Goal: Task Accomplishment & Management: Complete application form

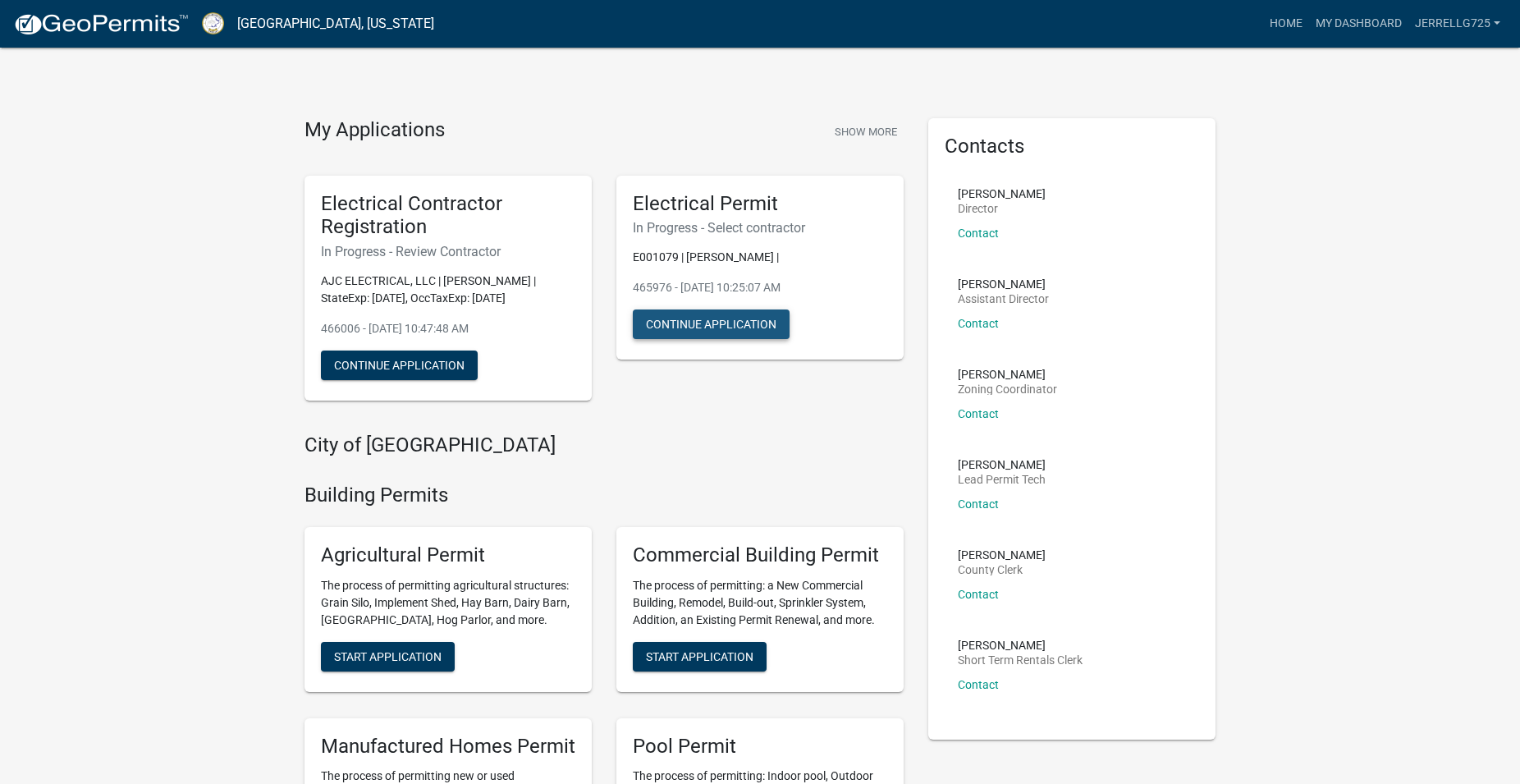
click at [736, 328] on button "Continue Application" at bounding box center [710, 324] width 157 height 30
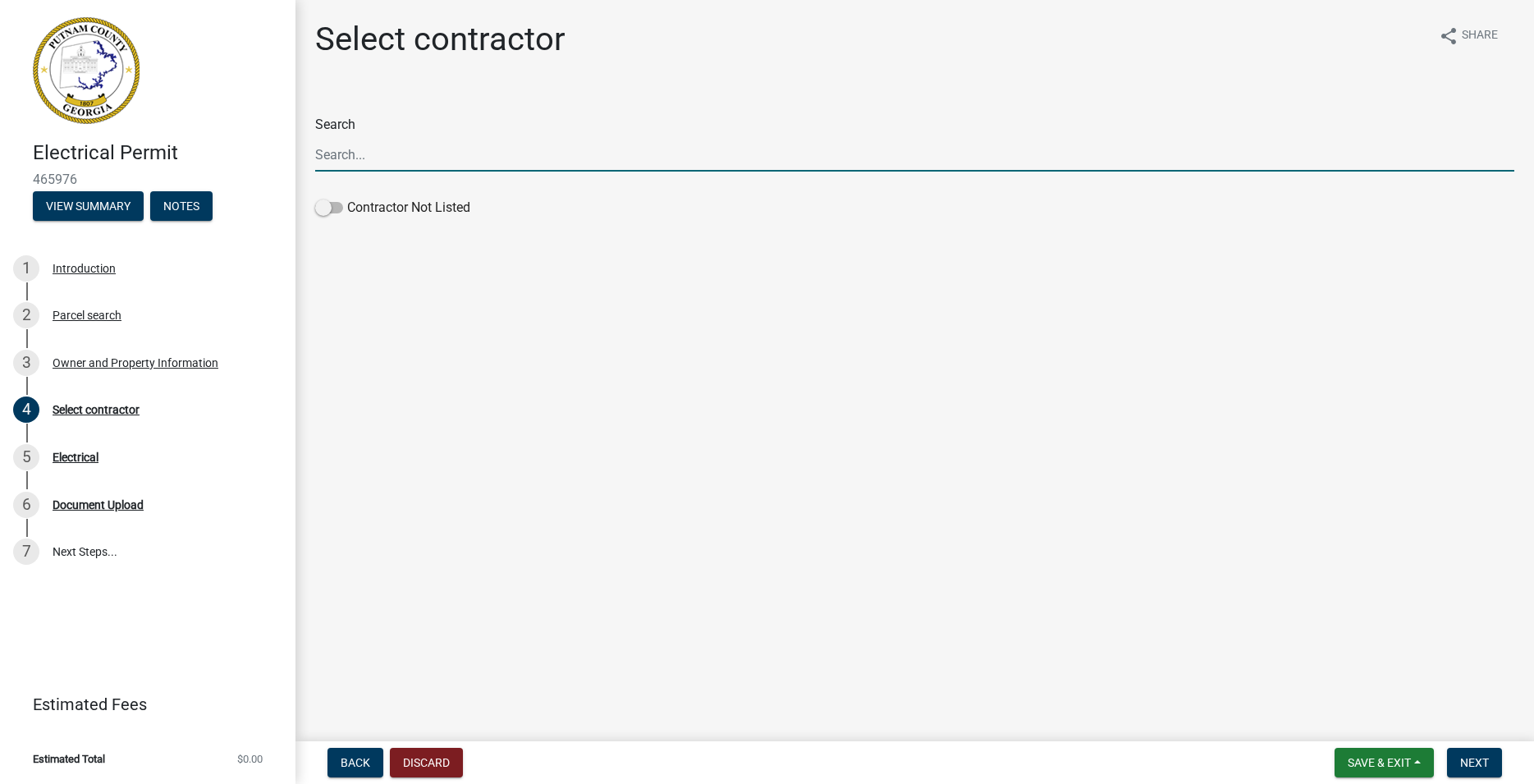
click at [359, 158] on input "Search" at bounding box center [914, 155] width 1199 height 33
type input "AJC"
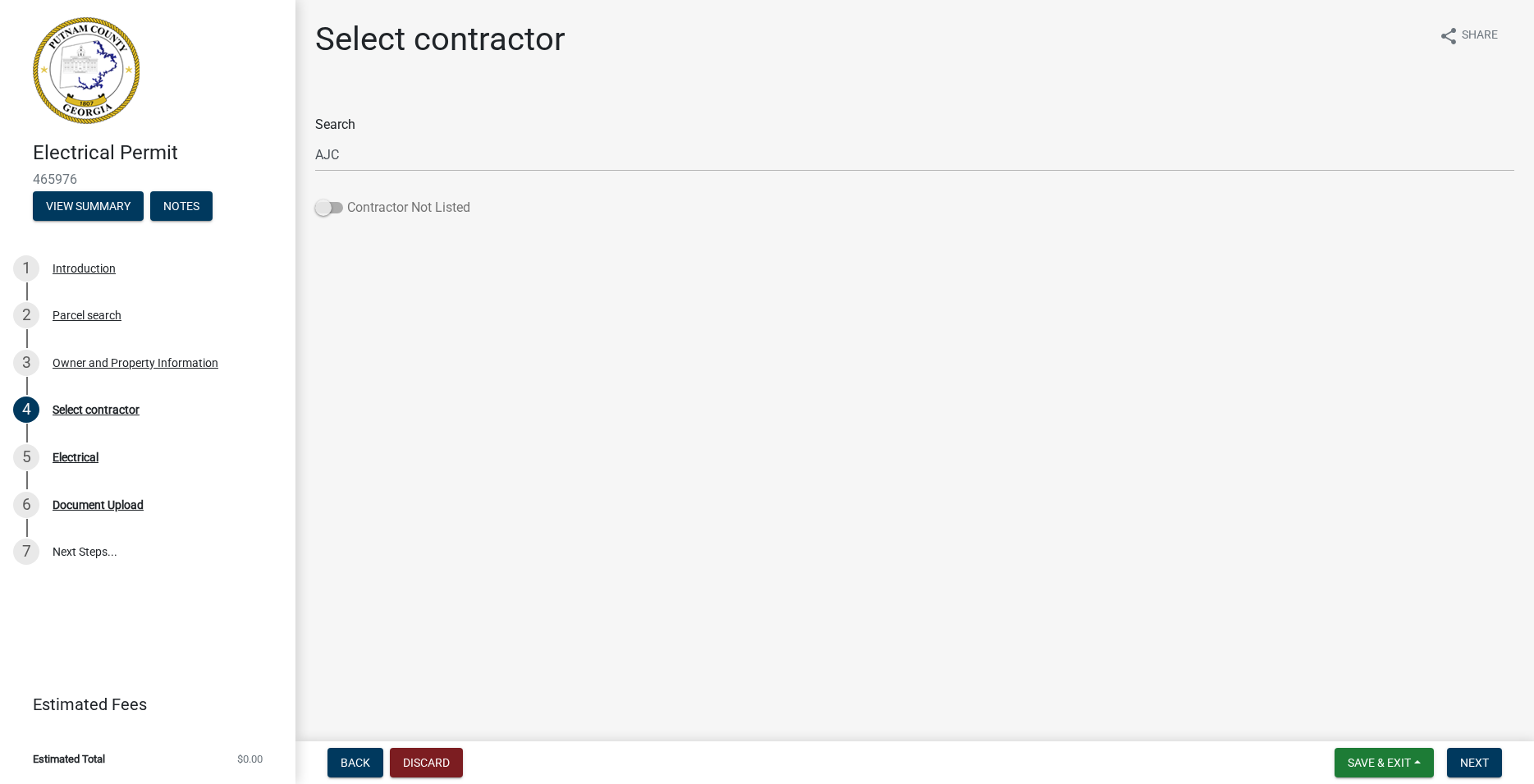
drag, startPoint x: 329, startPoint y: 209, endPoint x: 345, endPoint y: 214, distance: 16.8
click at [345, 214] on label "Contractor Not Listed" at bounding box center [392, 208] width 155 height 20
click at [344, 213] on label "Contractor Not Listed" at bounding box center [392, 208] width 155 height 20
drag, startPoint x: 322, startPoint y: 207, endPoint x: 337, endPoint y: 204, distance: 15.3
click at [342, 206] on span at bounding box center [329, 208] width 28 height 12
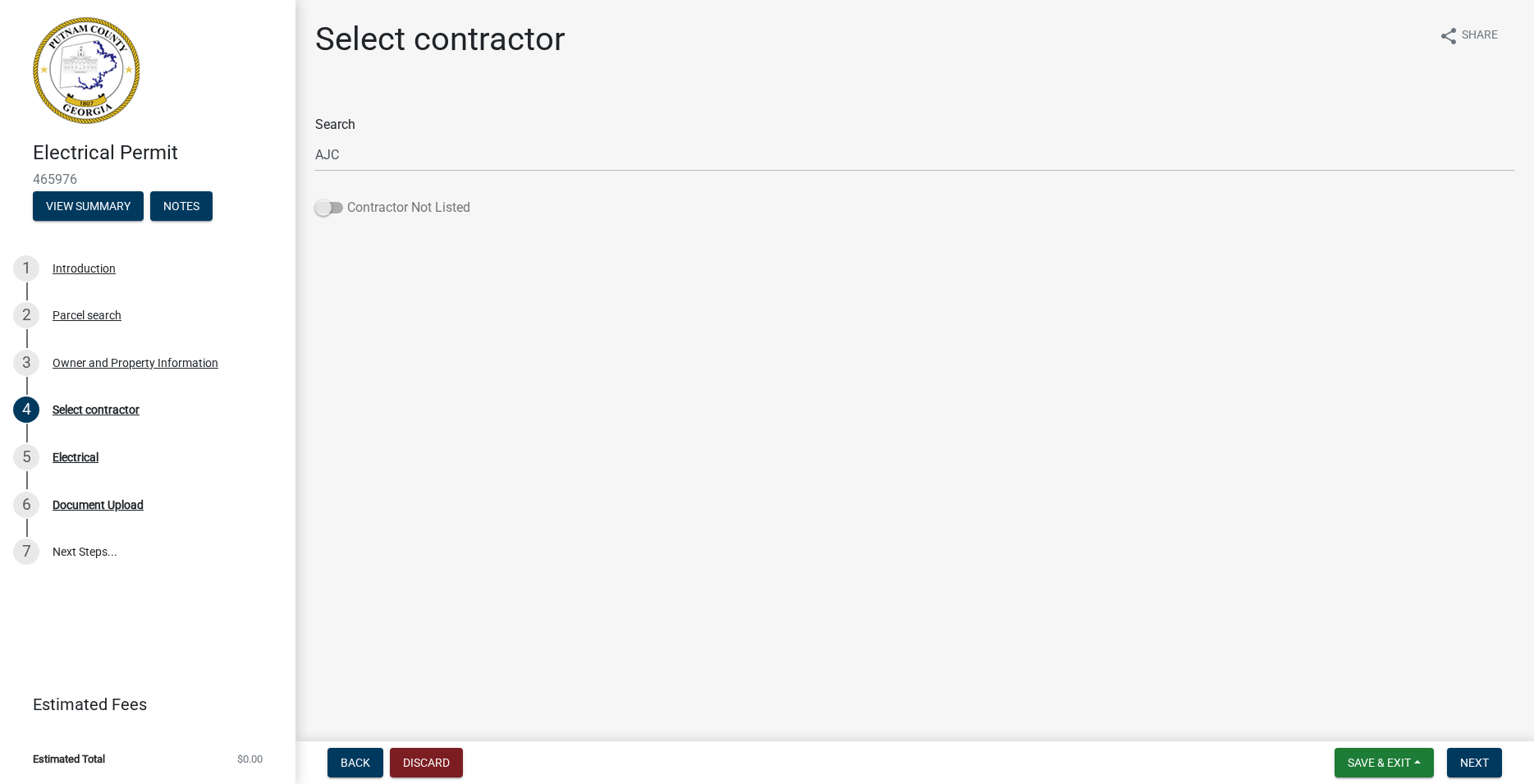
click at [337, 206] on span at bounding box center [329, 208] width 28 height 12
click at [347, 198] on input "Contractor Not Listed" at bounding box center [347, 198] width 0 height 0
click at [1469, 755] on span "Next" at bounding box center [1474, 761] width 29 height 13
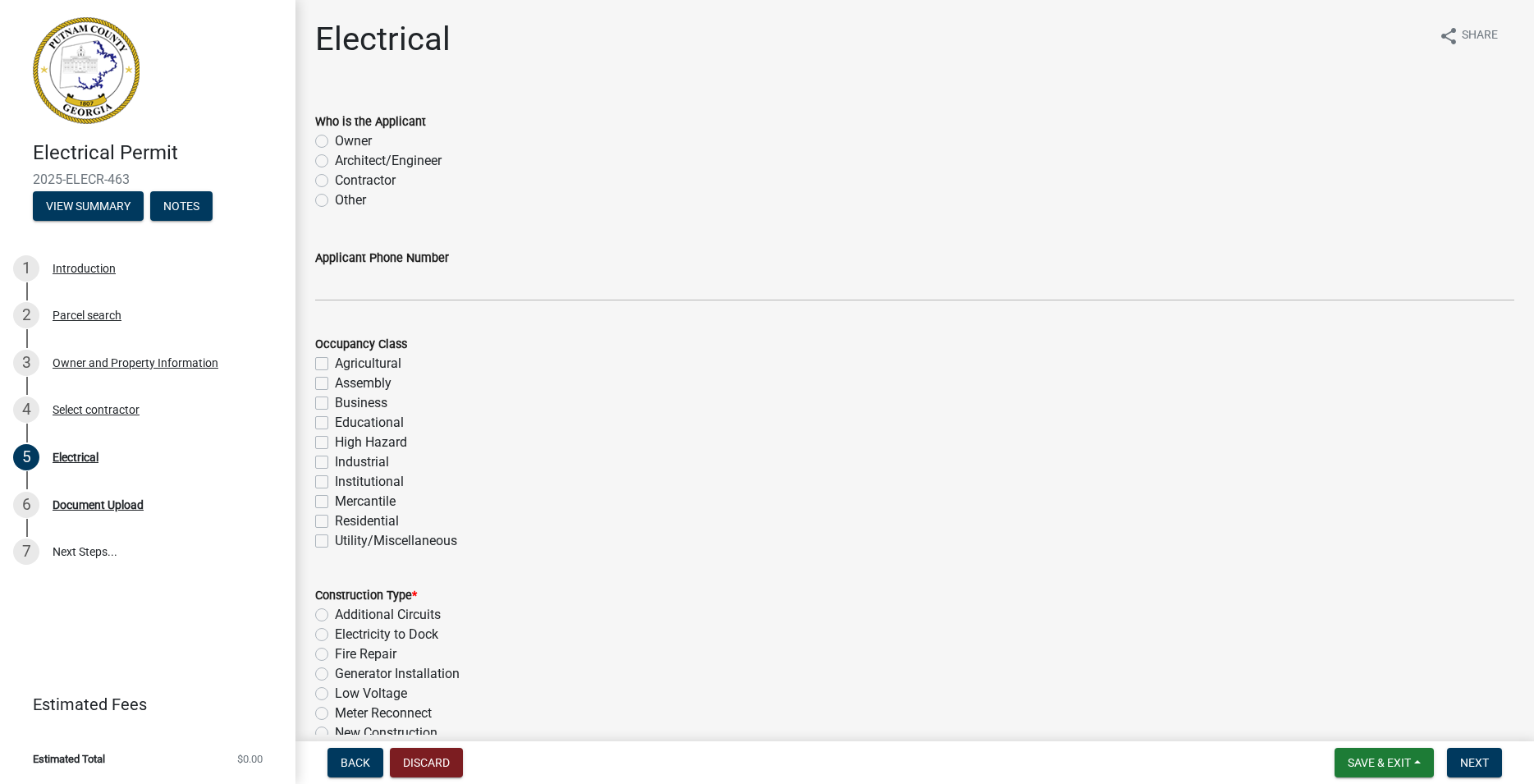
click at [335, 197] on label "Other" at bounding box center [351, 200] width 32 height 20
click at [335, 197] on input "Other" at bounding box center [340, 195] width 11 height 11
radio input "true"
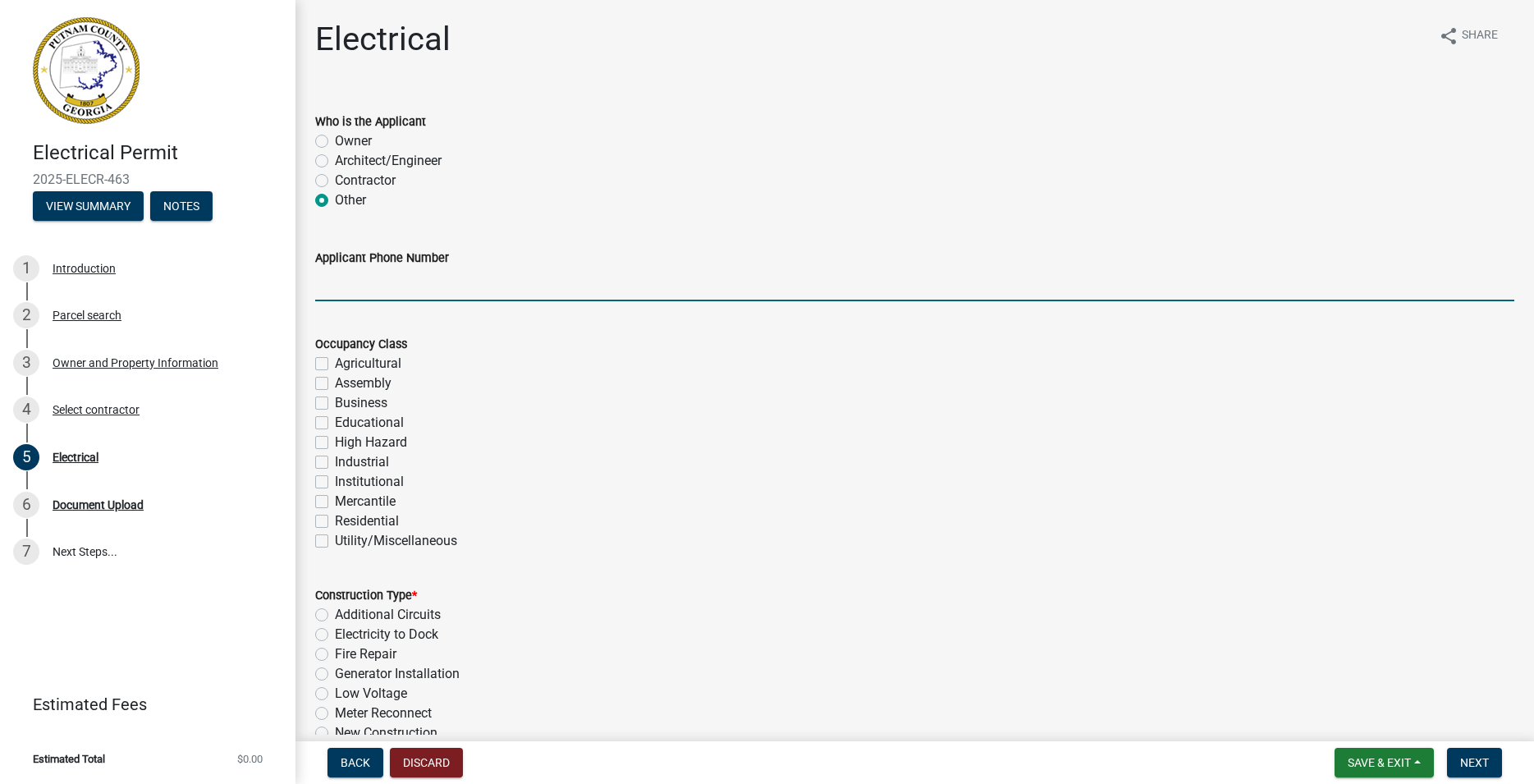
click at [340, 289] on input "Applicant Phone Number" at bounding box center [914, 285] width 1199 height 33
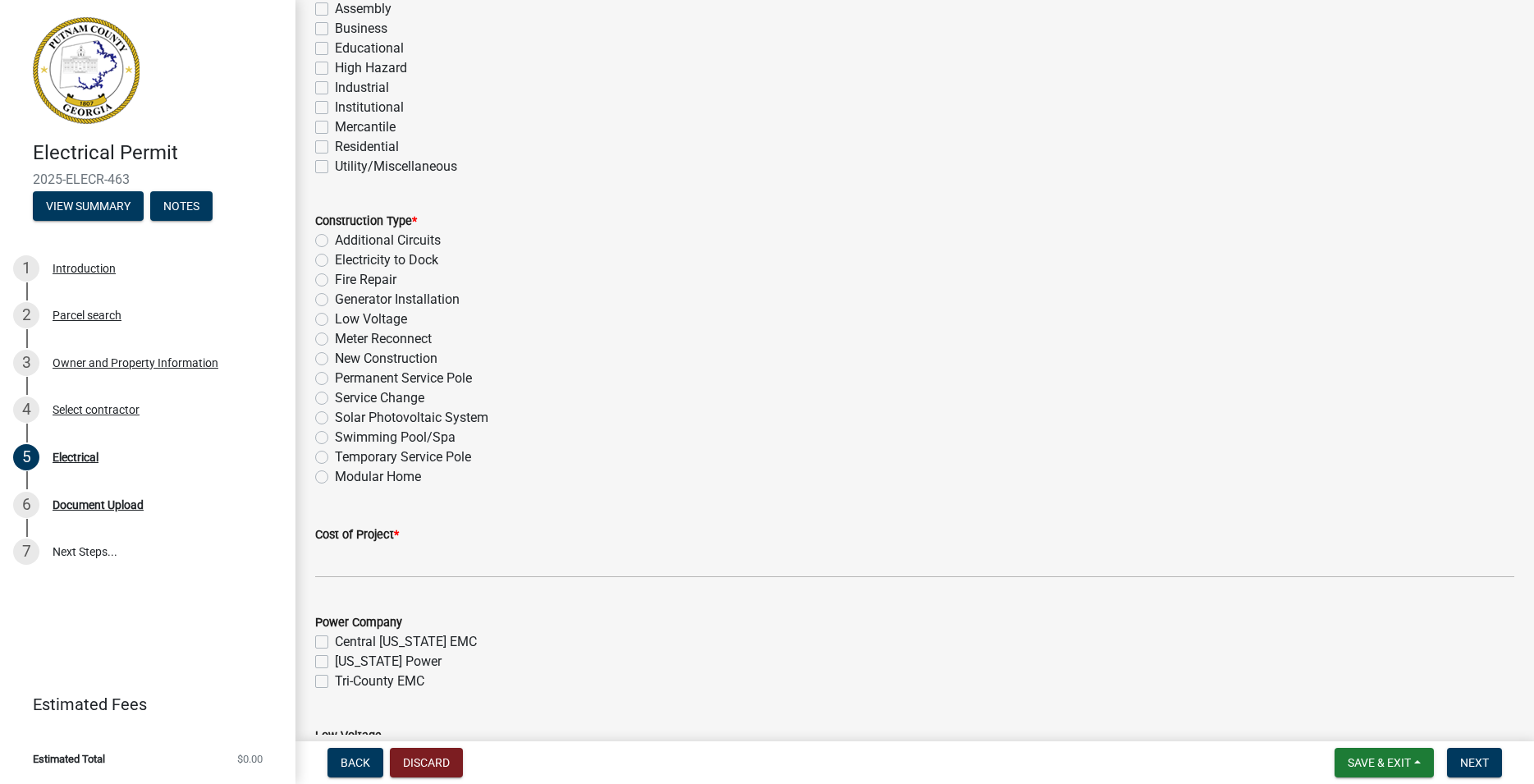
scroll to position [749, 0]
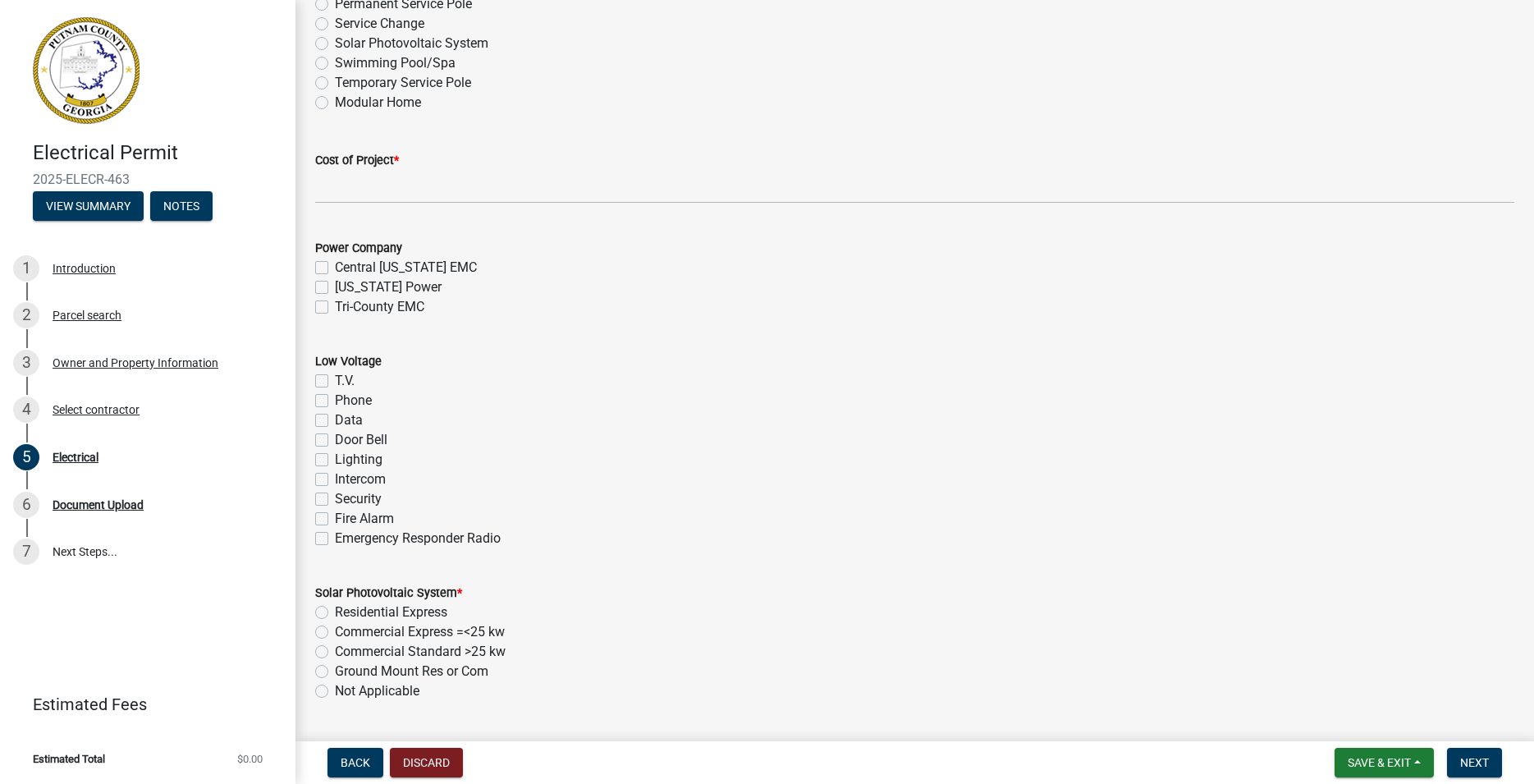
type input "[PHONE_NUMBER]"
click at [335, 686] on label "Not Applicable" at bounding box center [377, 690] width 85 height 20
click at [335, 686] on input "Not Applicable" at bounding box center [340, 686] width 11 height 11
radio input "true"
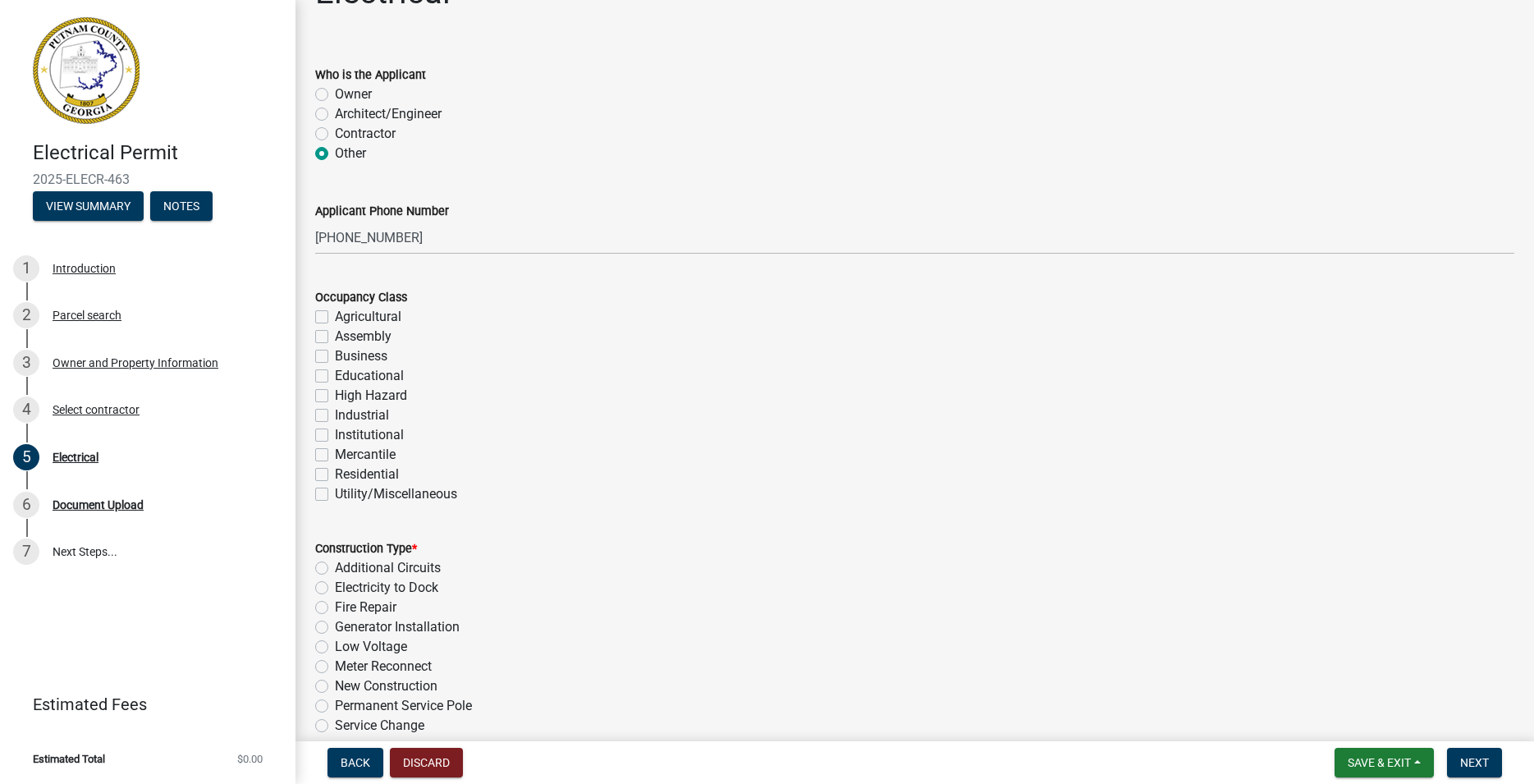
scroll to position [94, 0]
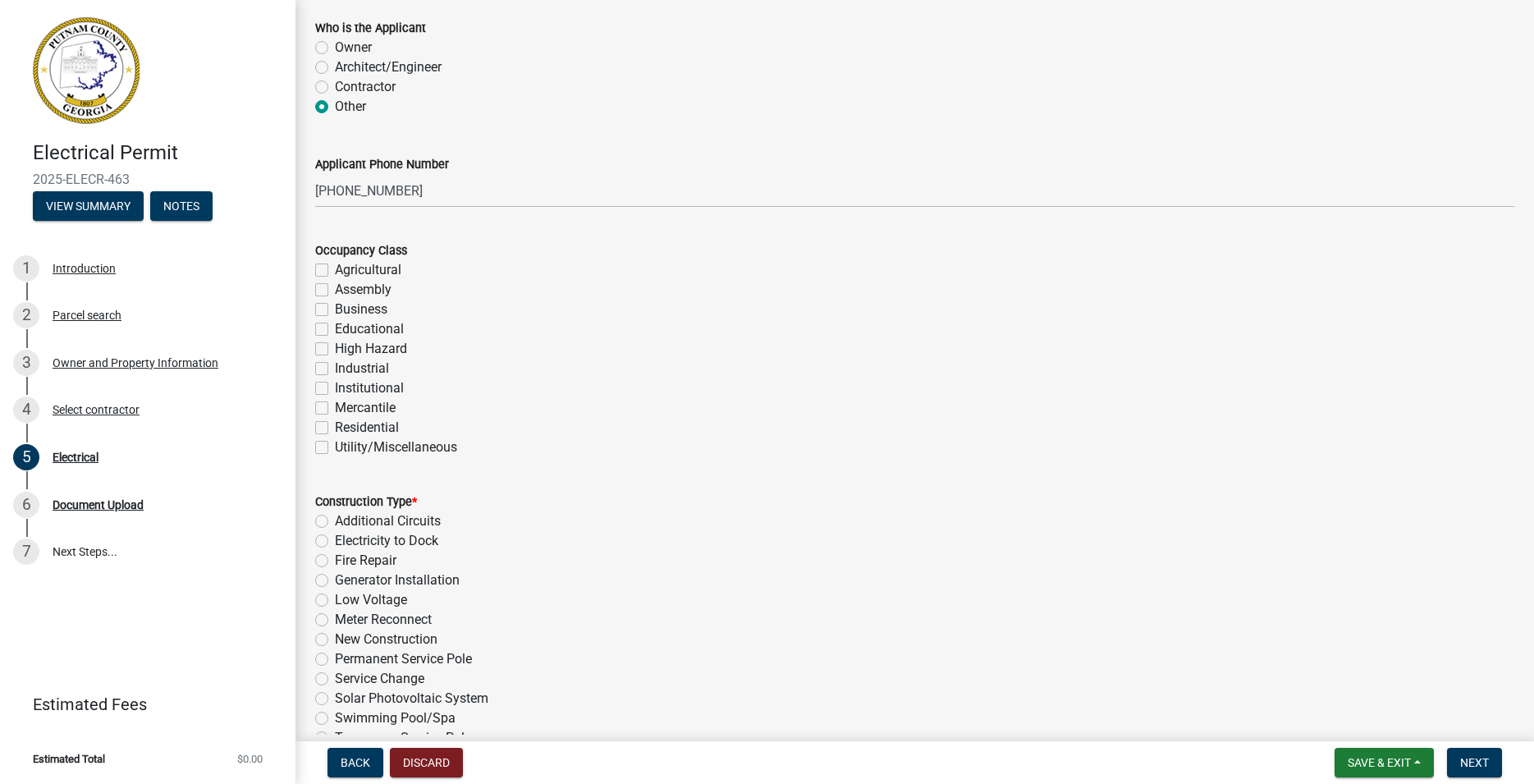
click at [335, 310] on label "Business" at bounding box center [361, 309] width 52 height 20
click at [335, 310] on input "Business" at bounding box center [340, 304] width 11 height 11
checkbox input "true"
checkbox input "false"
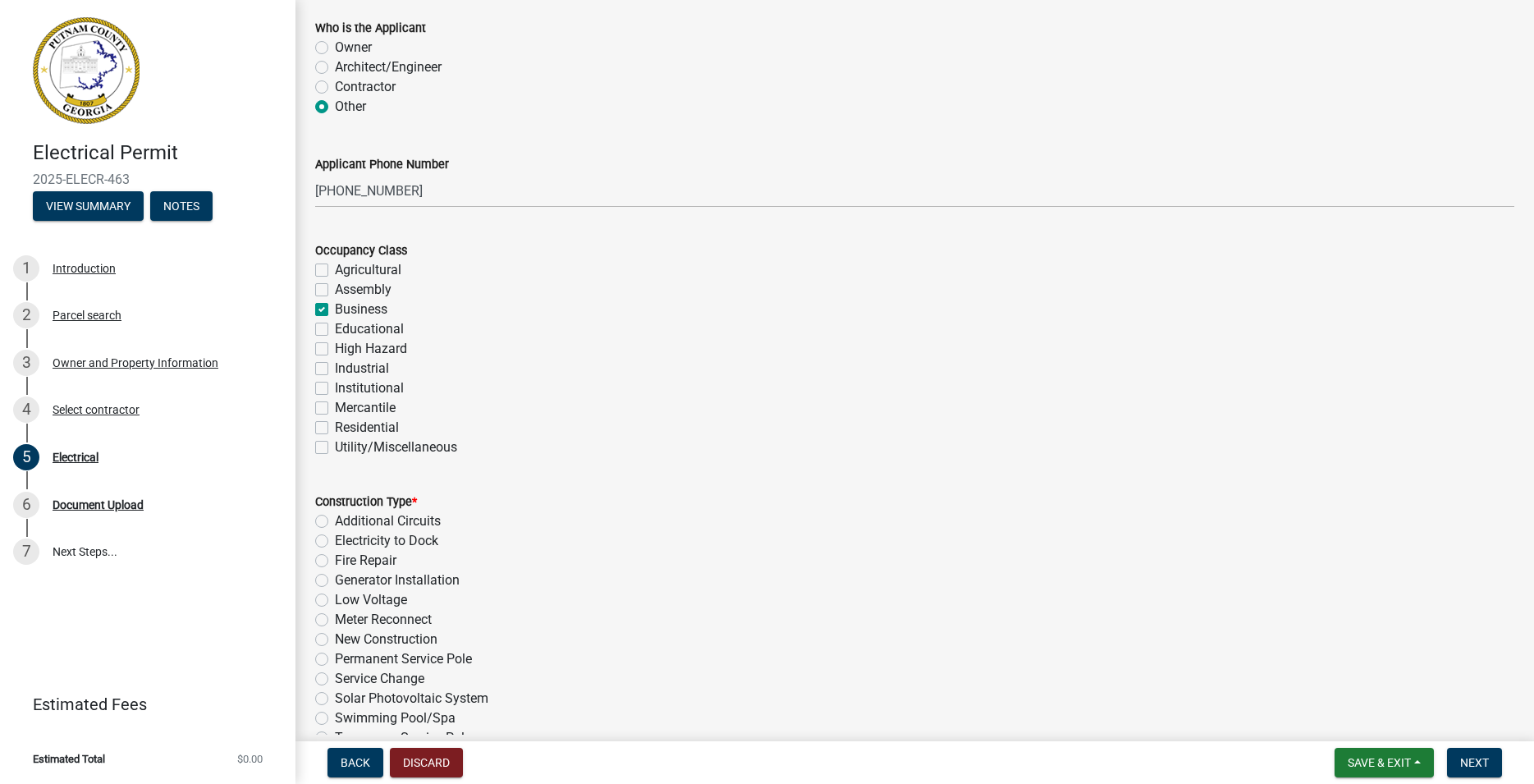
checkbox input "true"
checkbox input "false"
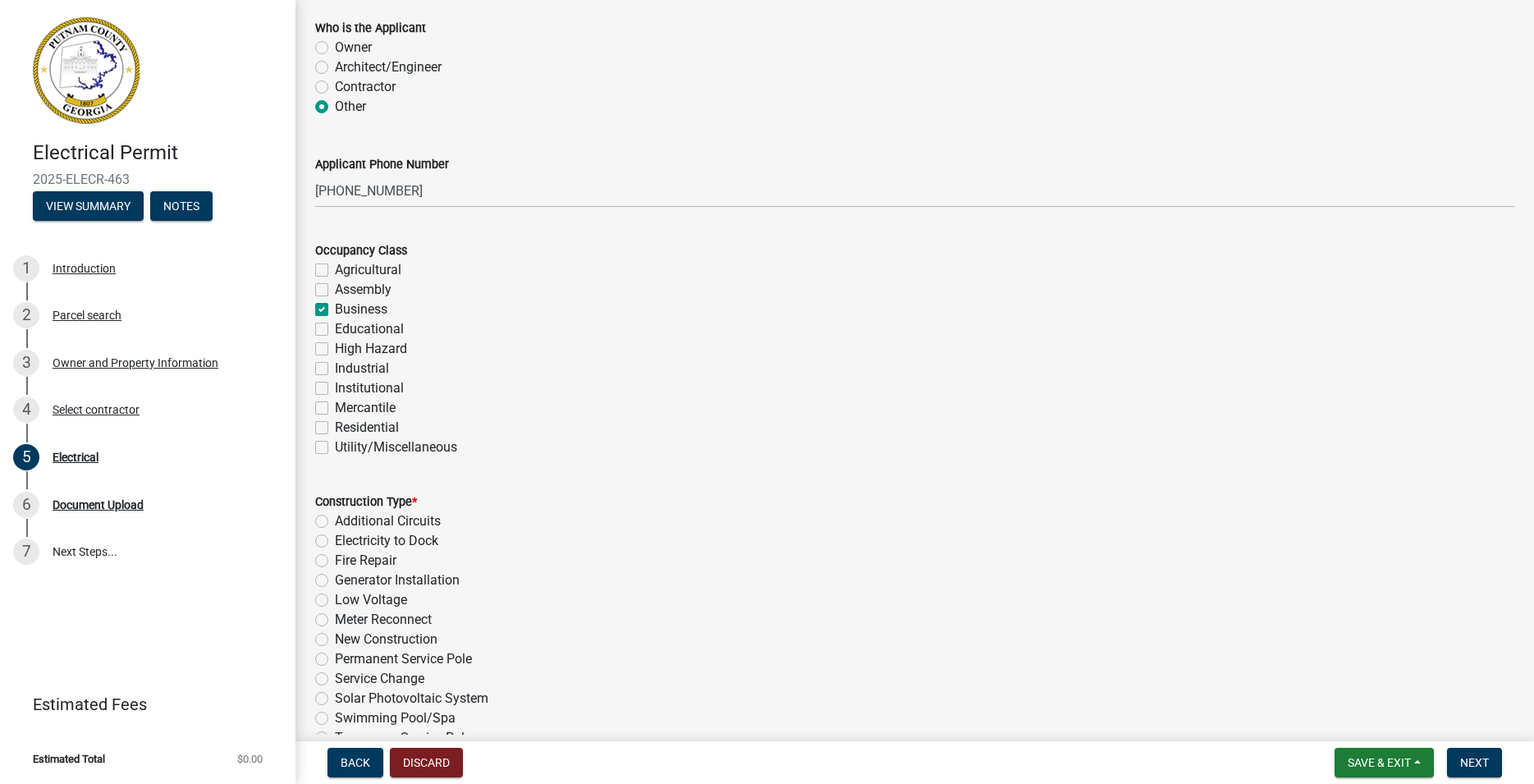
checkbox input "false"
click at [335, 310] on label "Business" at bounding box center [361, 309] width 52 height 20
click at [335, 310] on input "Business" at bounding box center [340, 304] width 11 height 11
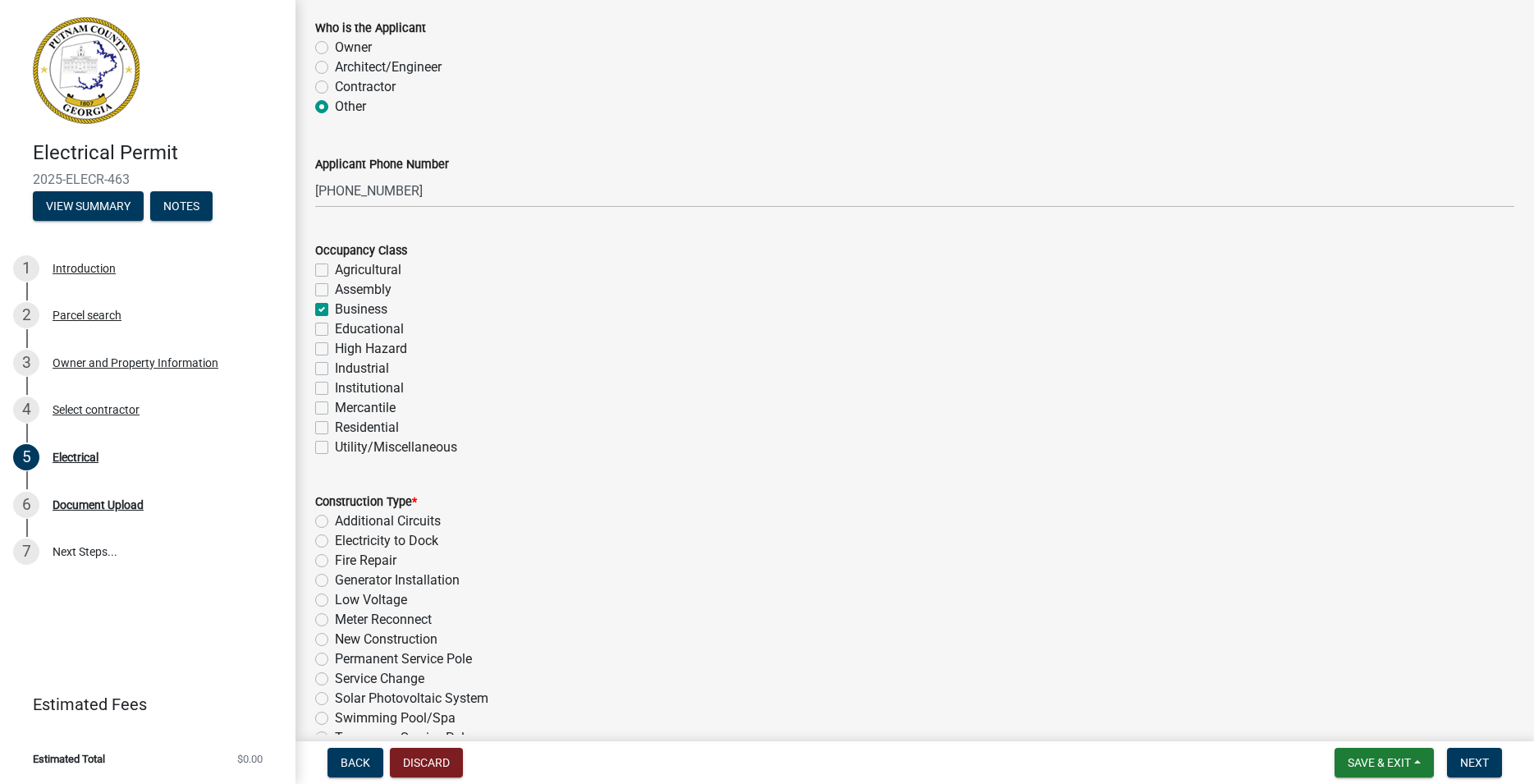
checkbox input "false"
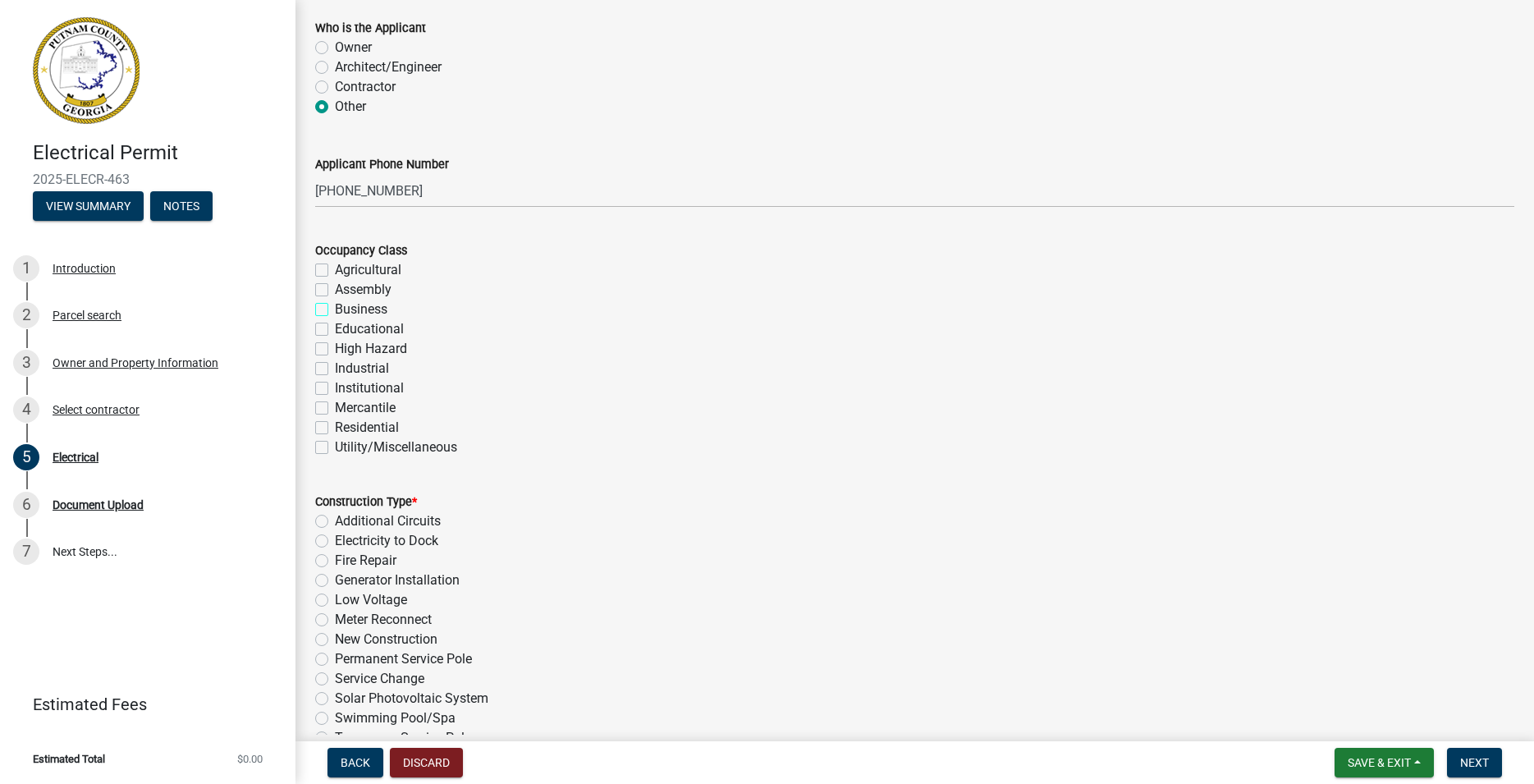
checkbox input "false"
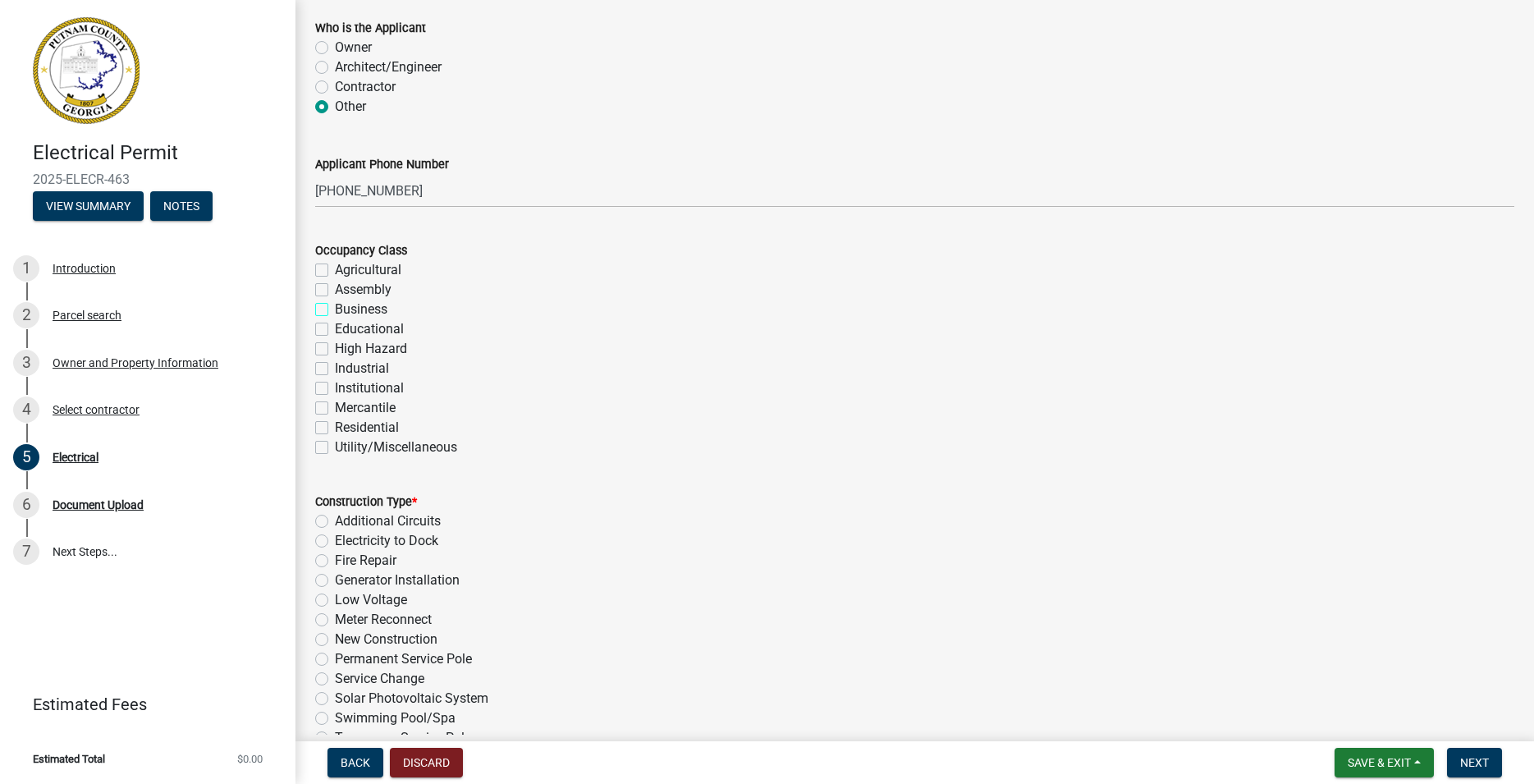
checkbox input "false"
click at [335, 425] on label "Residential" at bounding box center [367, 427] width 64 height 20
click at [335, 425] on input "Residential" at bounding box center [340, 423] width 11 height 11
checkbox input "true"
checkbox input "false"
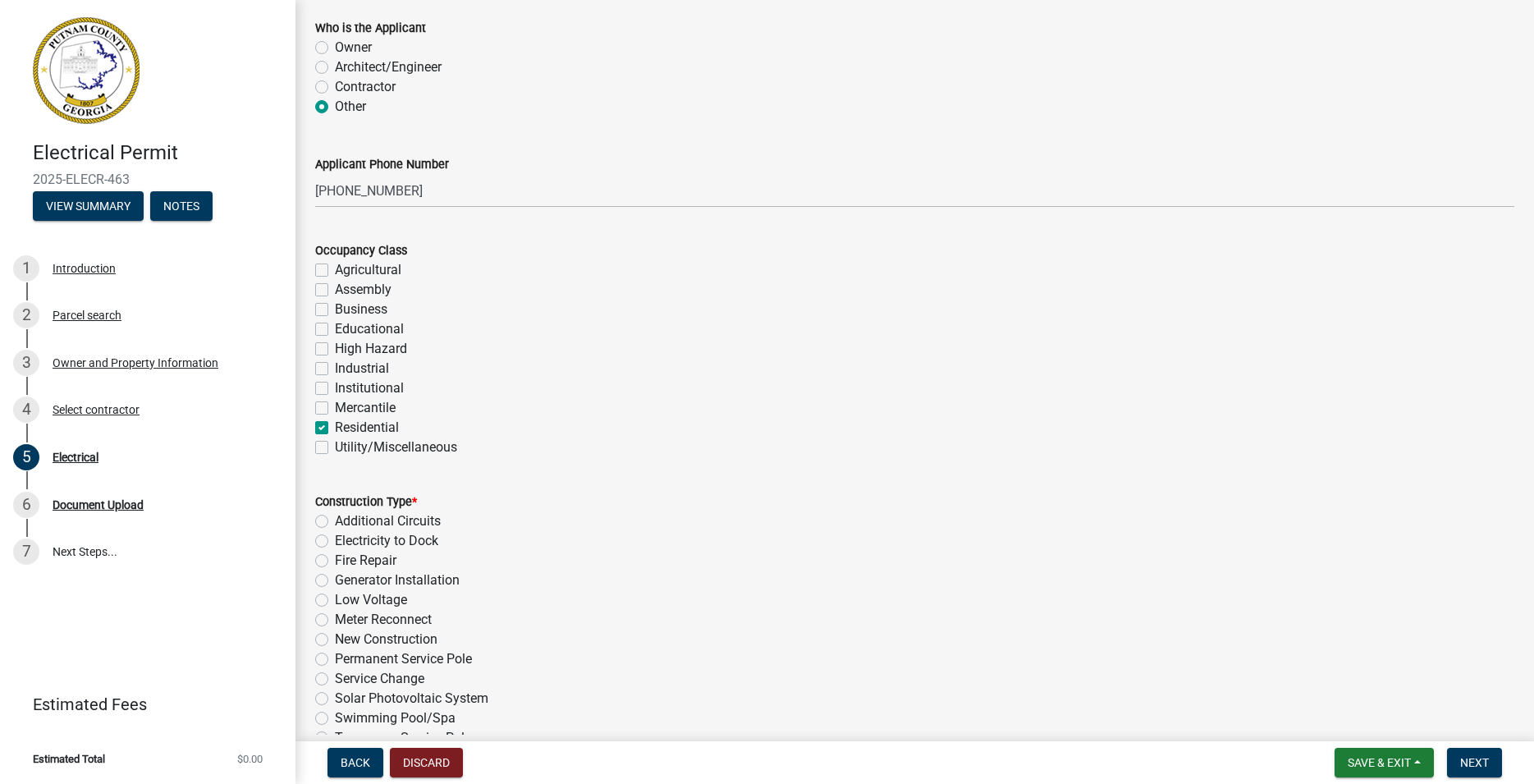
checkbox input "false"
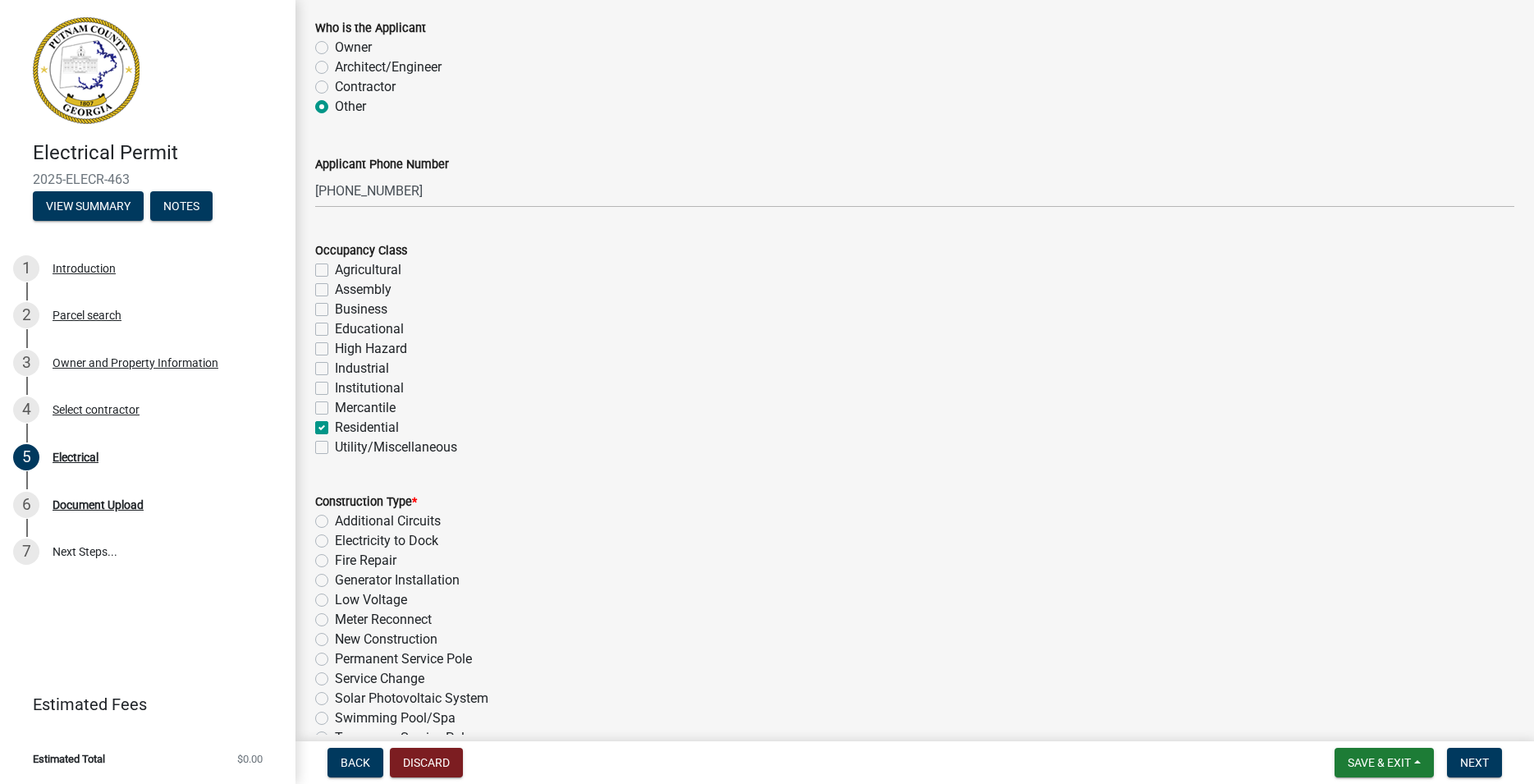
checkbox input "false"
checkbox input "true"
checkbox input "false"
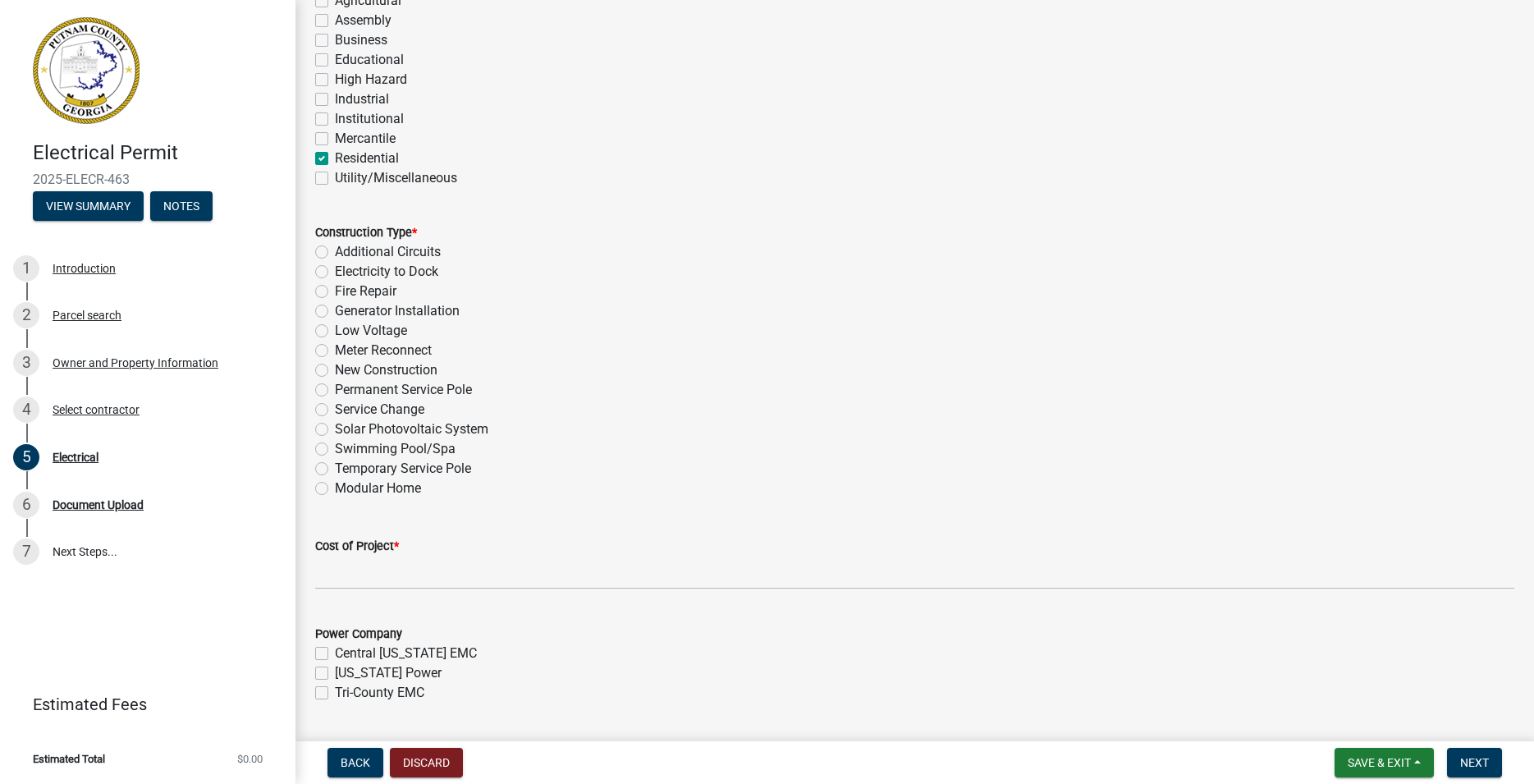
scroll to position [374, 0]
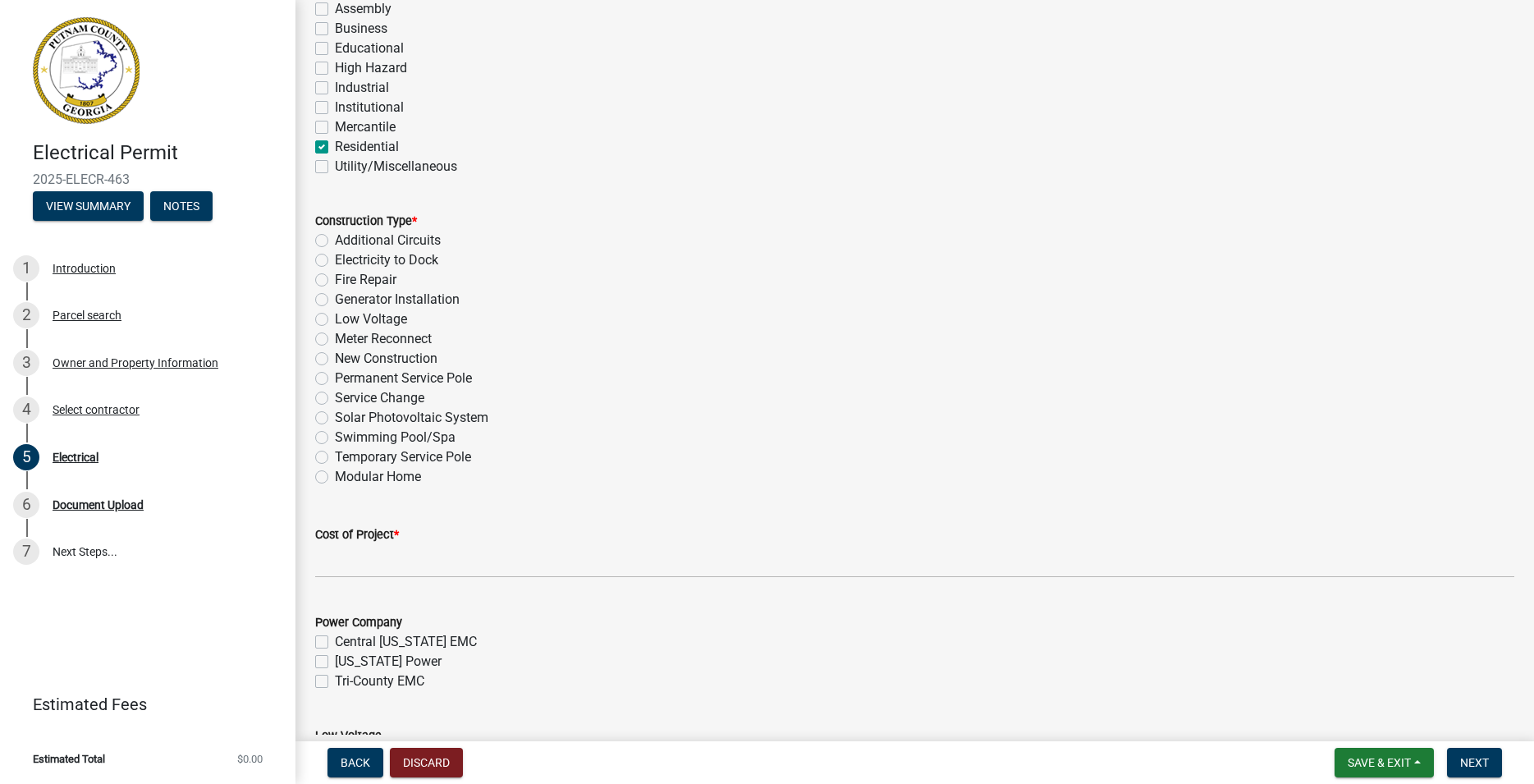
click at [335, 360] on label "New Construction" at bounding box center [386, 359] width 102 height 20
click at [335, 359] on input "New Construction" at bounding box center [340, 354] width 11 height 11
radio input "true"
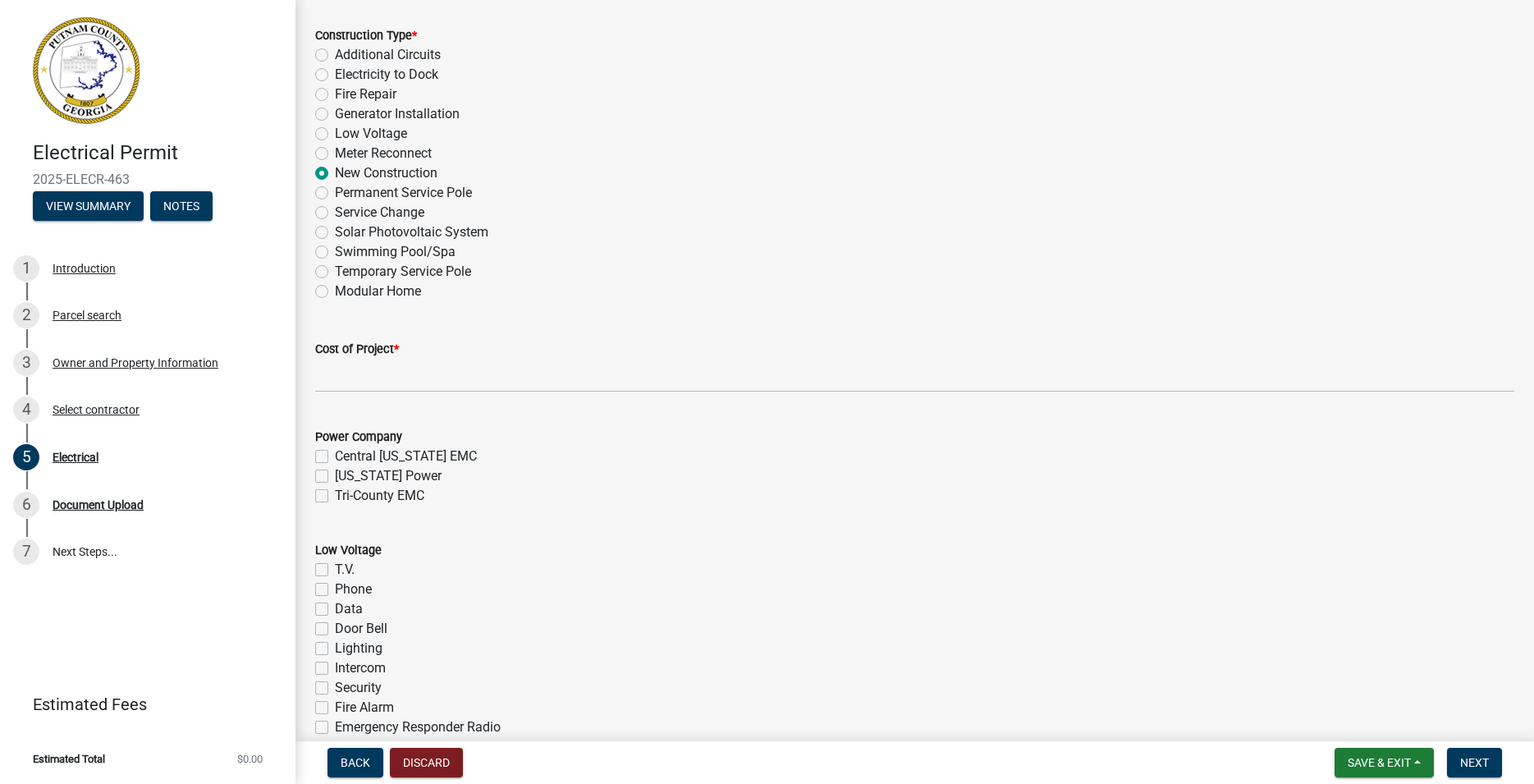
scroll to position [561, 0]
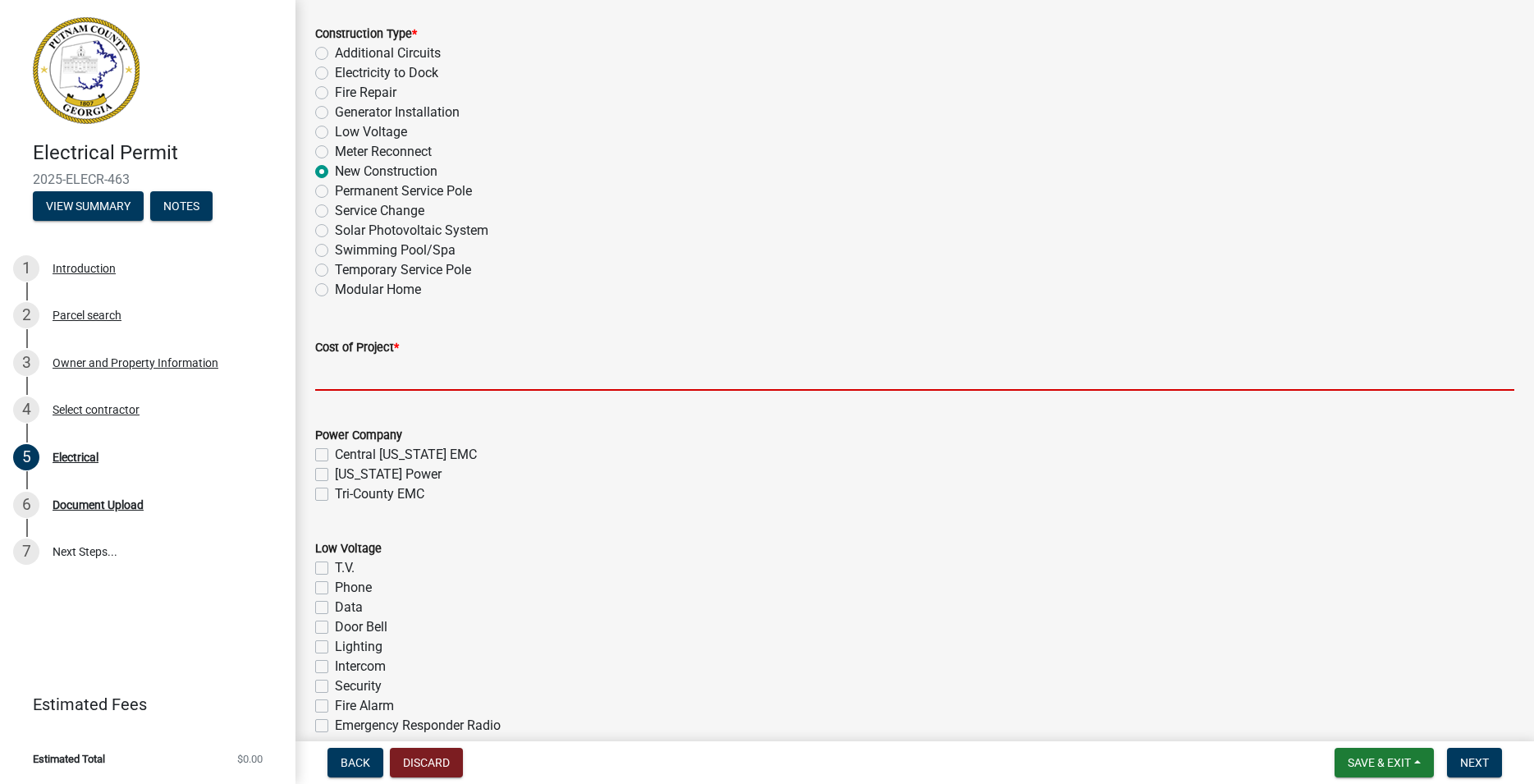
click at [367, 379] on input "text" at bounding box center [914, 373] width 1199 height 33
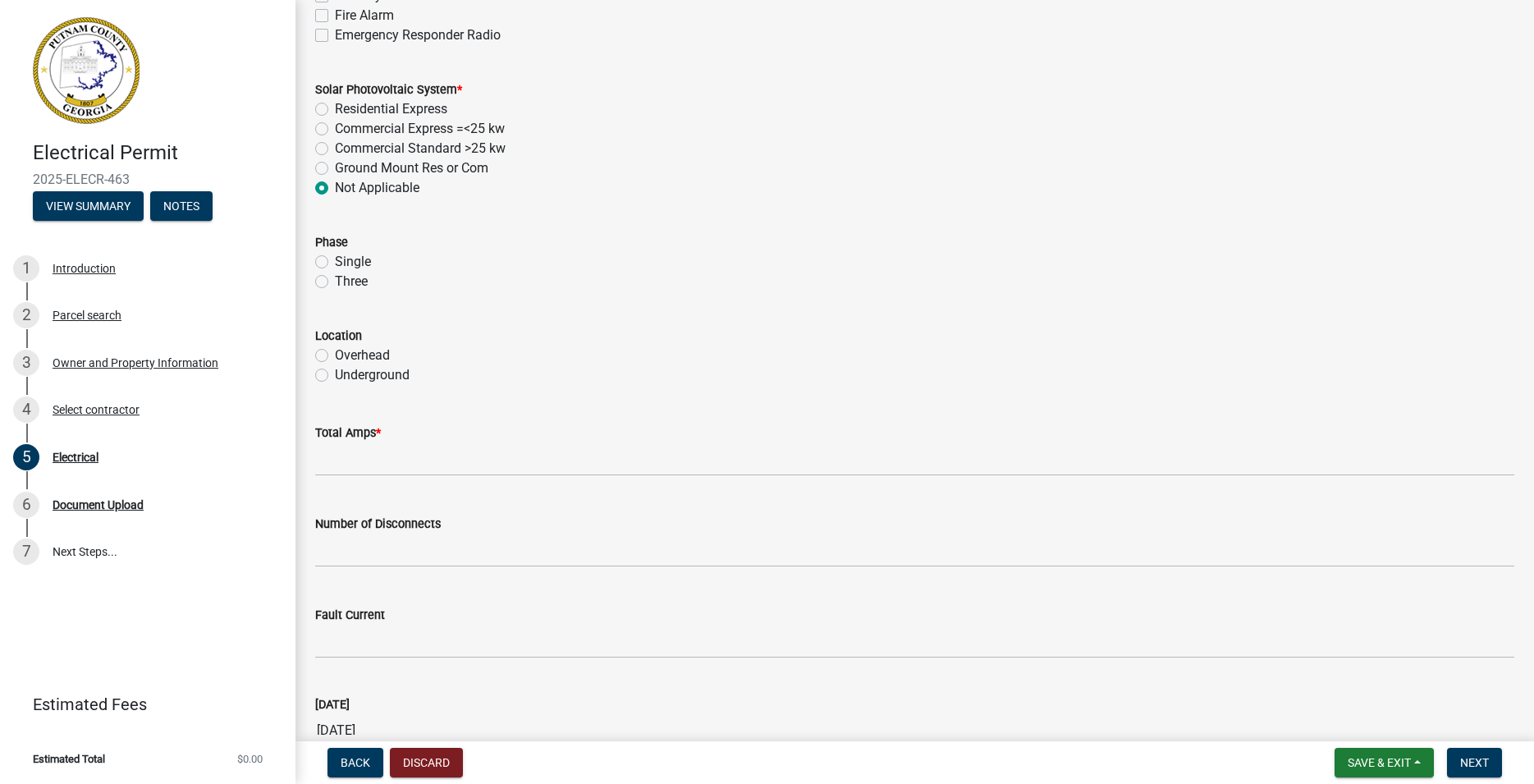
scroll to position [1310, 0]
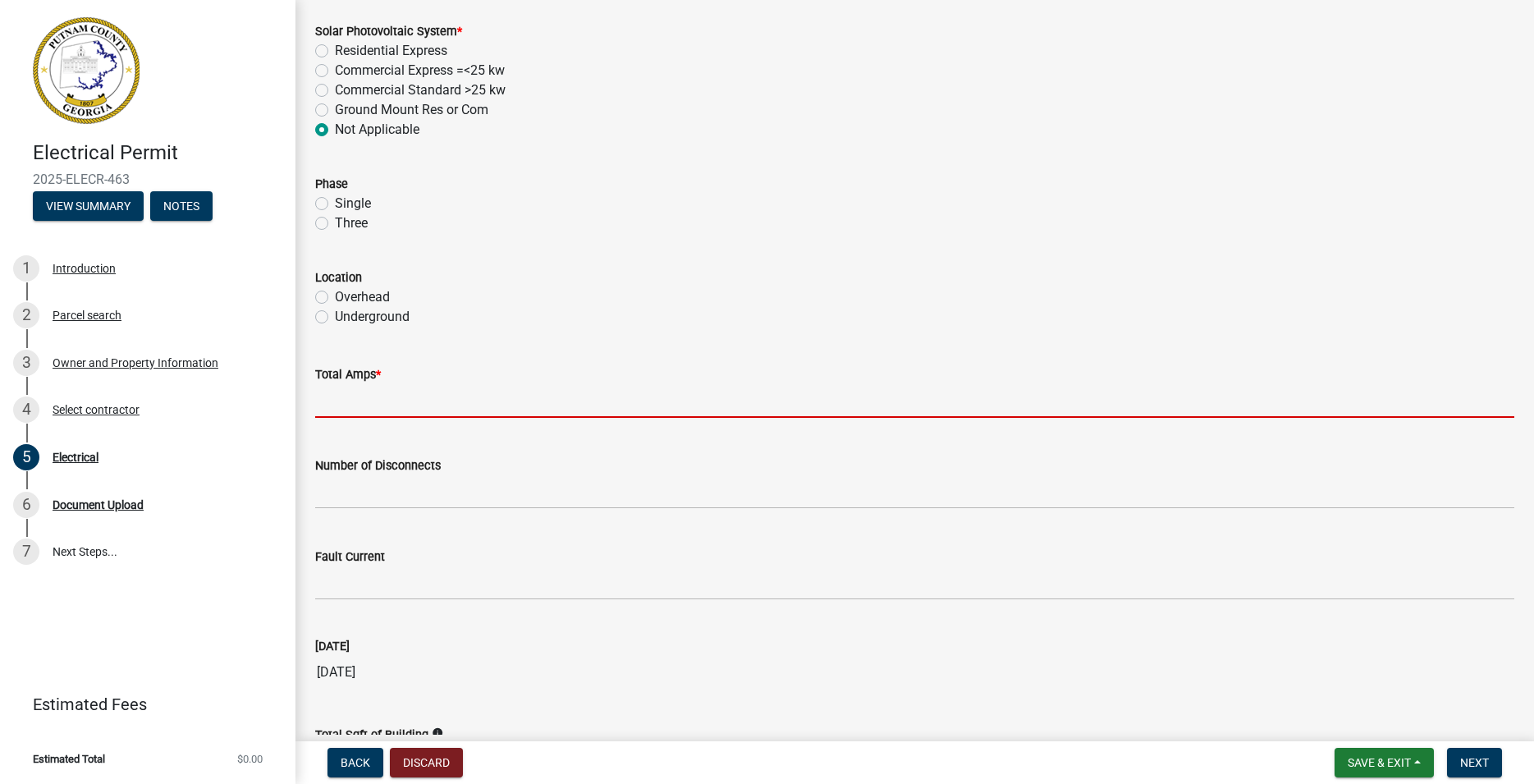
type input "10000"
click at [399, 406] on input "text" at bounding box center [914, 401] width 1199 height 33
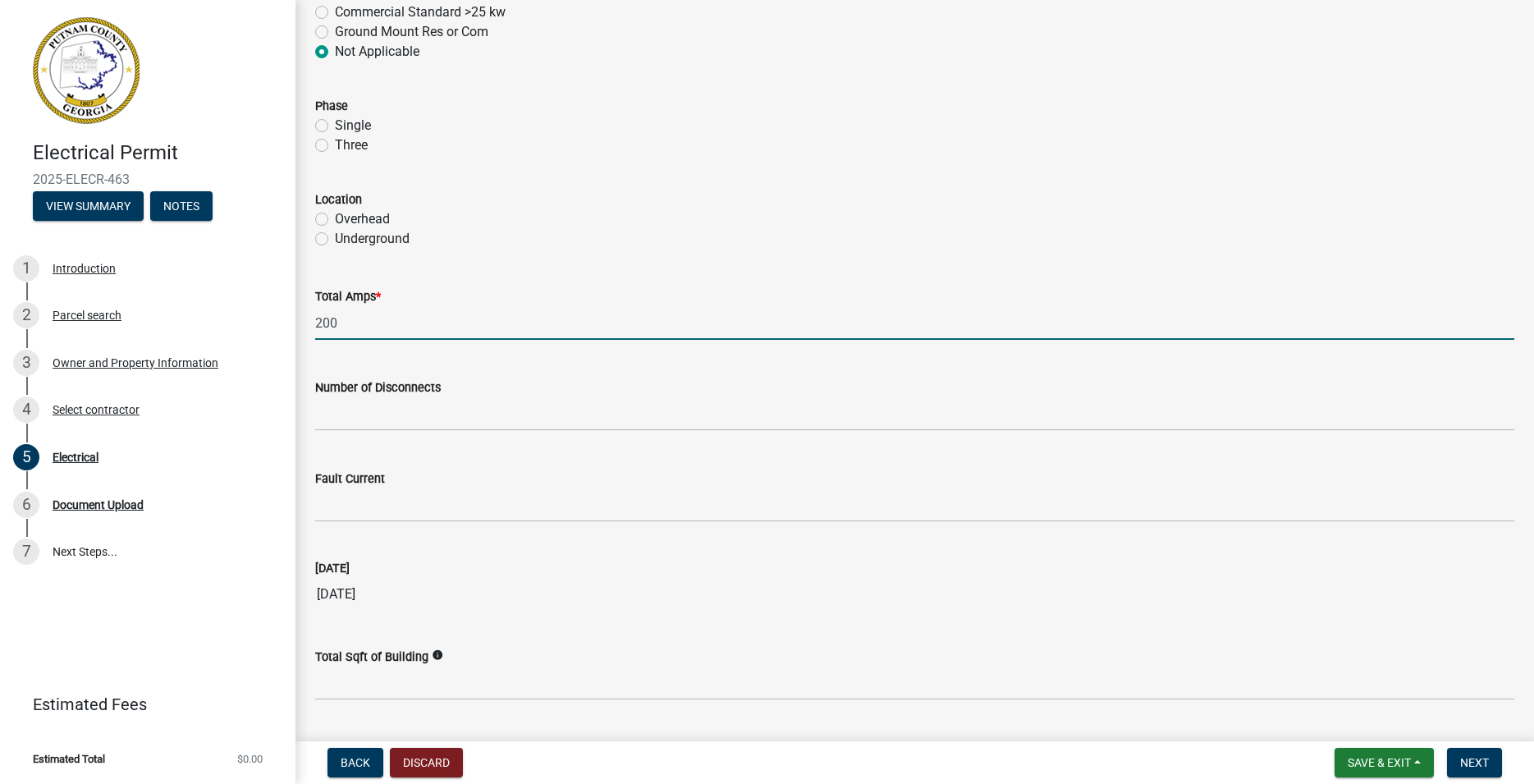
scroll to position [1526, 0]
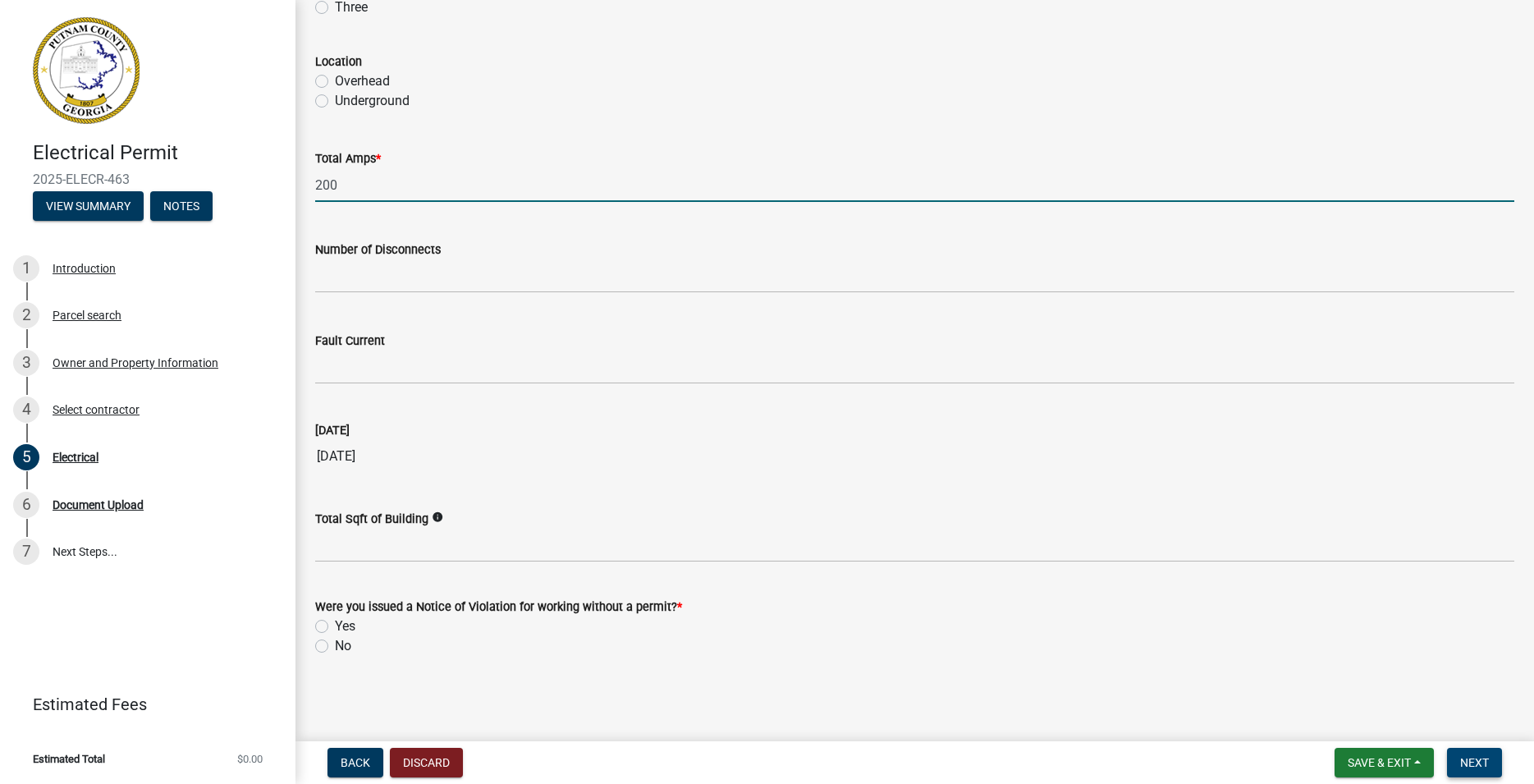
type input "200"
click at [1473, 754] on button "Next" at bounding box center [1475, 762] width 55 height 30
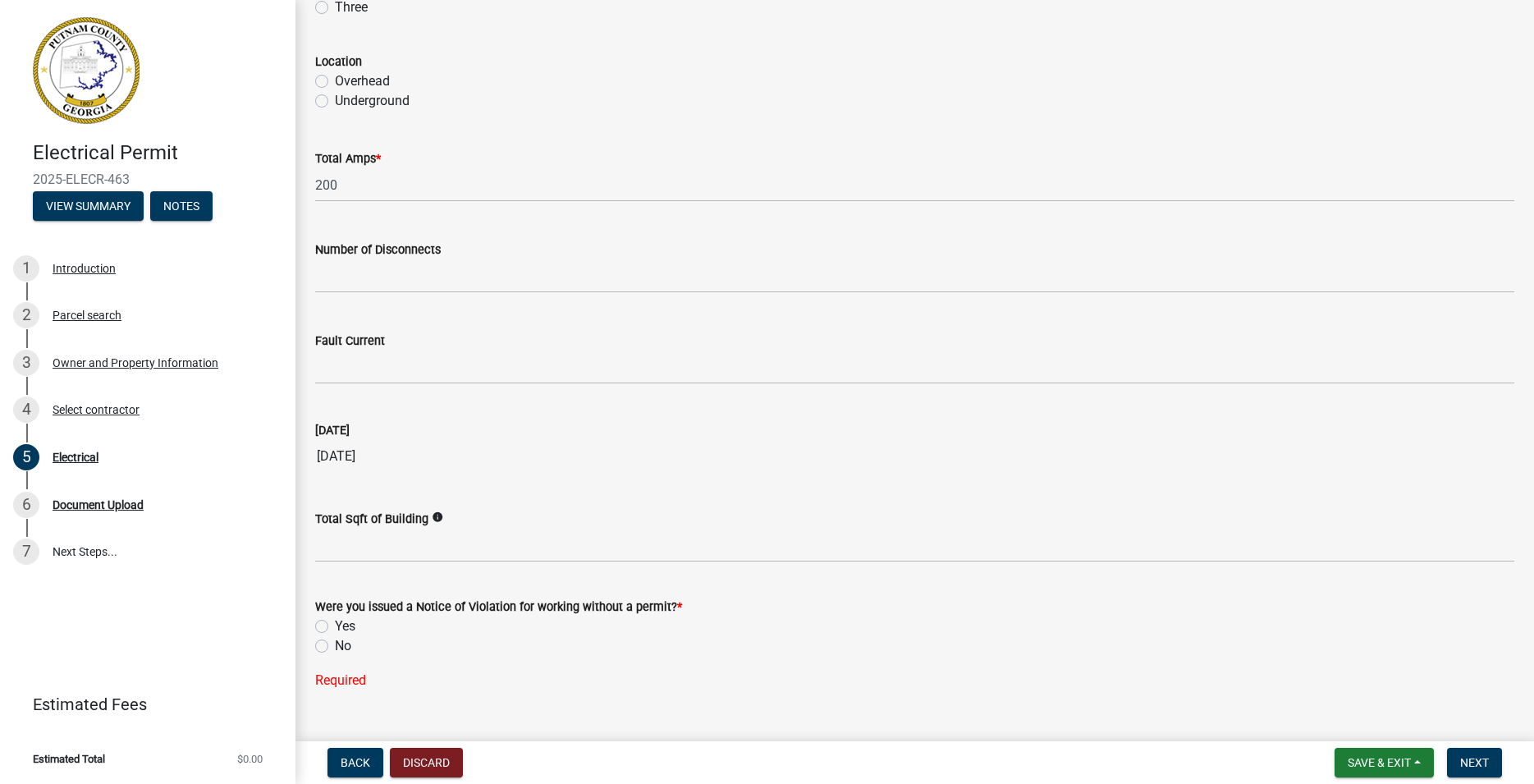
click at [335, 648] on label "No" at bounding box center [343, 646] width 17 height 20
click at [335, 646] on input "No" at bounding box center [340, 641] width 11 height 11
radio input "true"
click at [1477, 762] on span "Next" at bounding box center [1474, 761] width 29 height 13
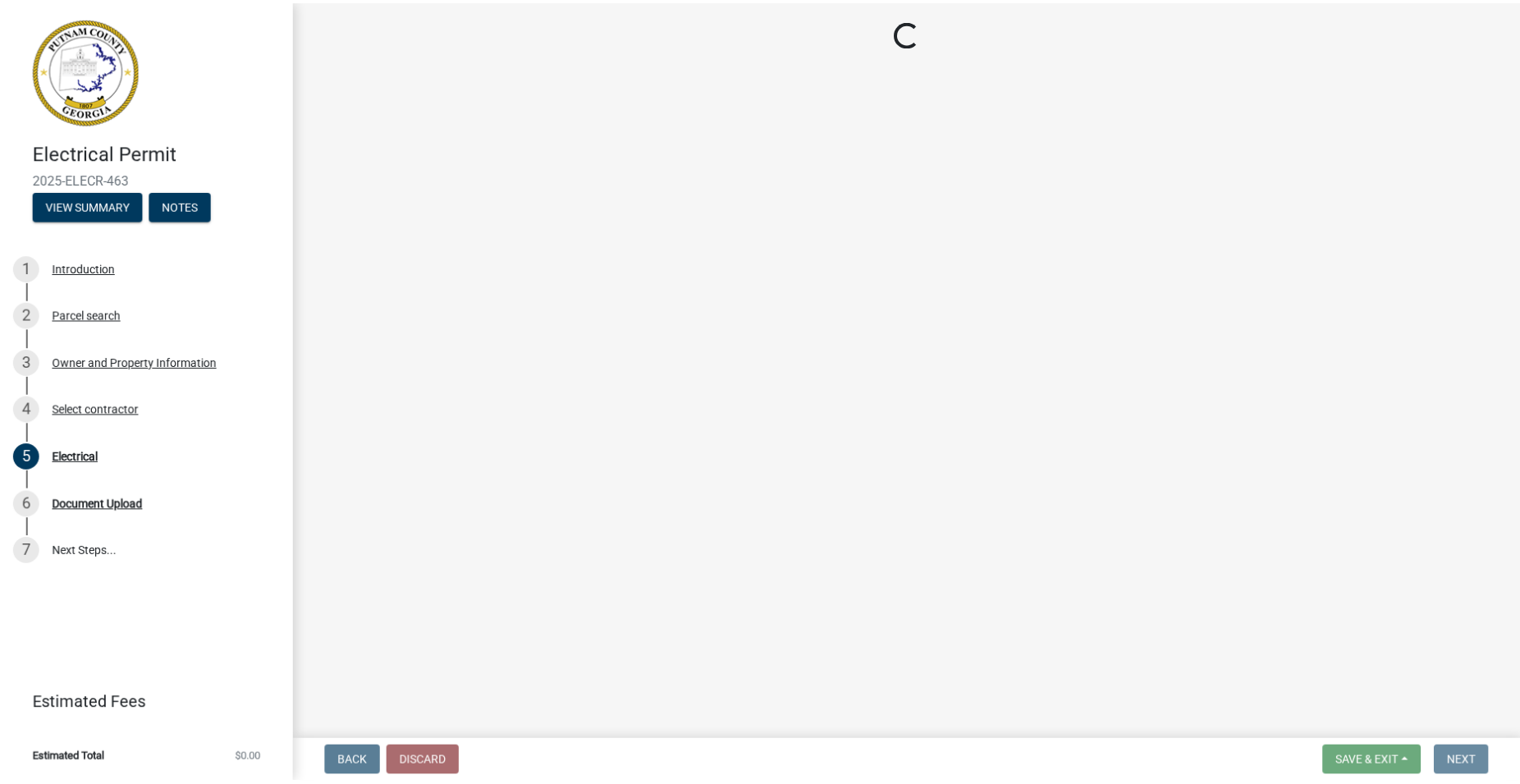
scroll to position [0, 0]
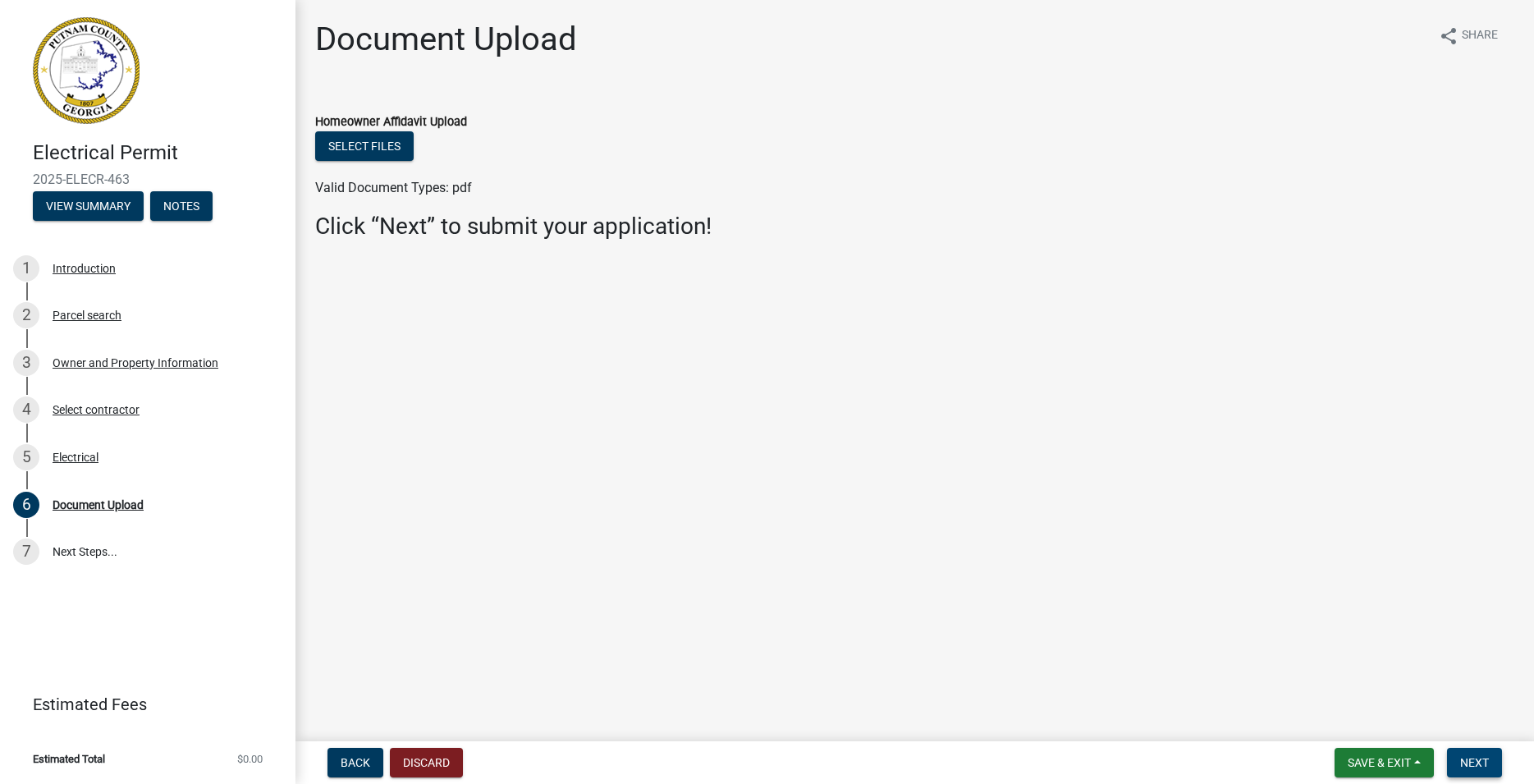
click at [1475, 758] on span "Next" at bounding box center [1474, 761] width 29 height 13
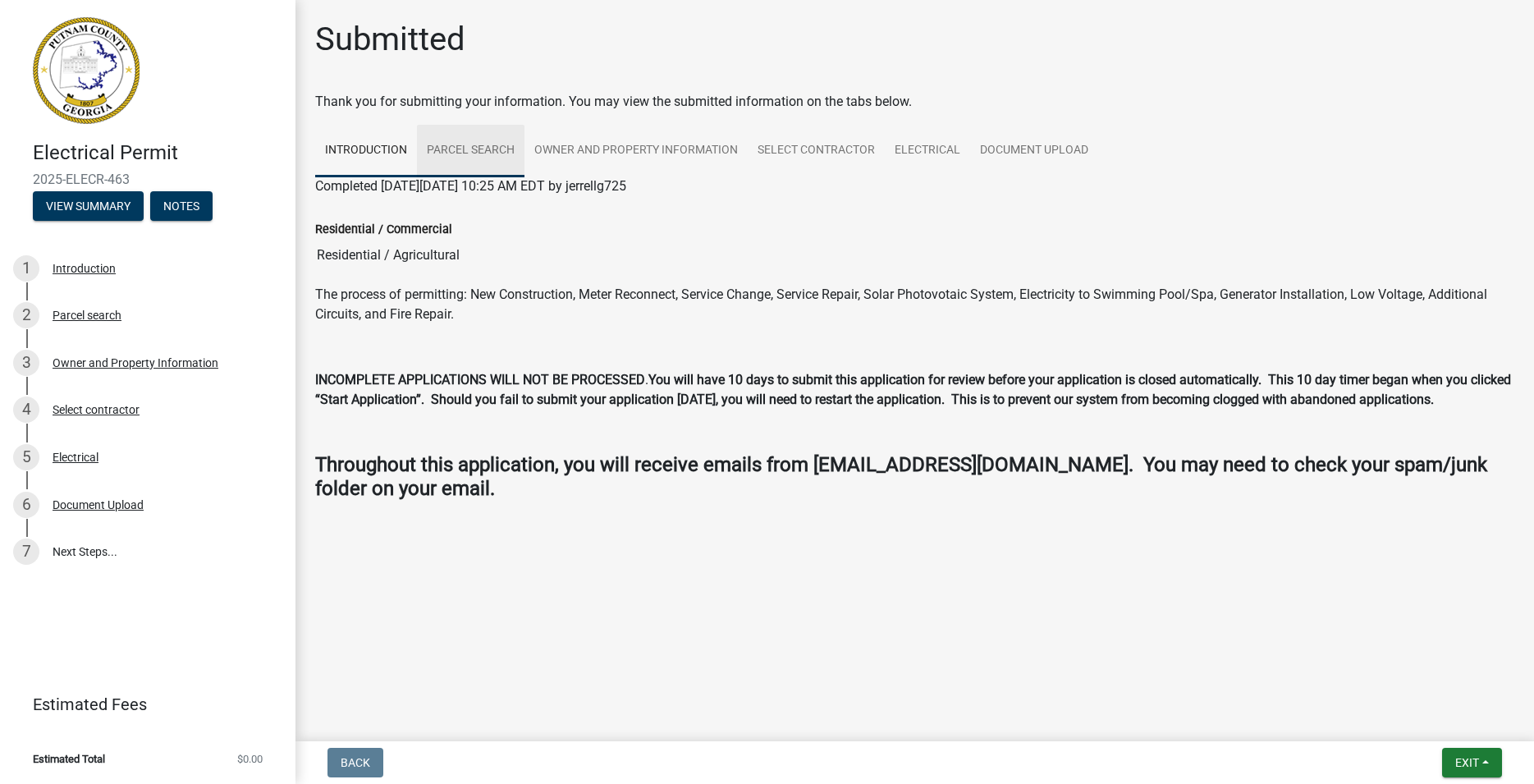
click at [485, 148] on link "Parcel search" at bounding box center [470, 151] width 107 height 52
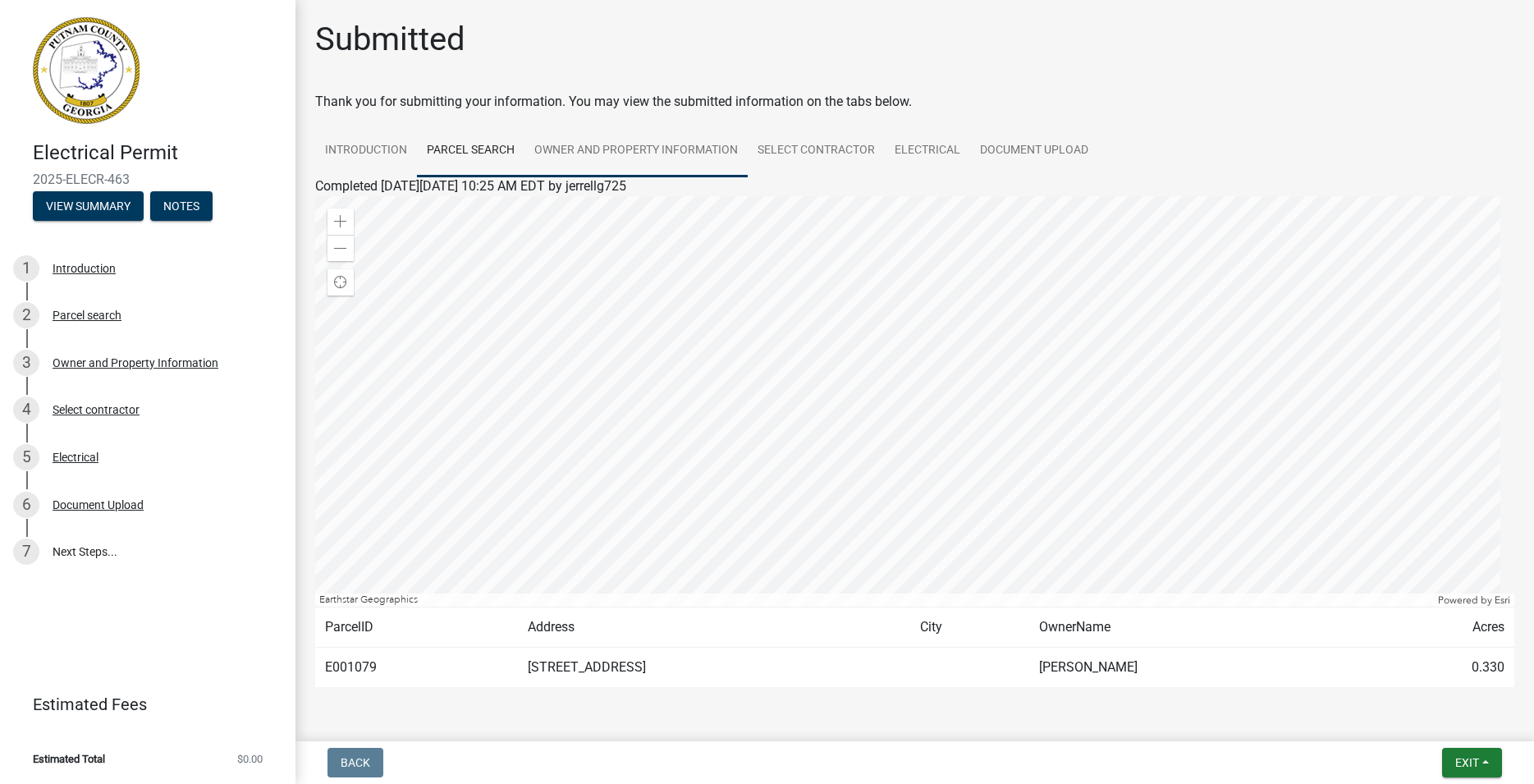
click at [629, 150] on link "Owner and Property Information" at bounding box center [635, 151] width 224 height 52
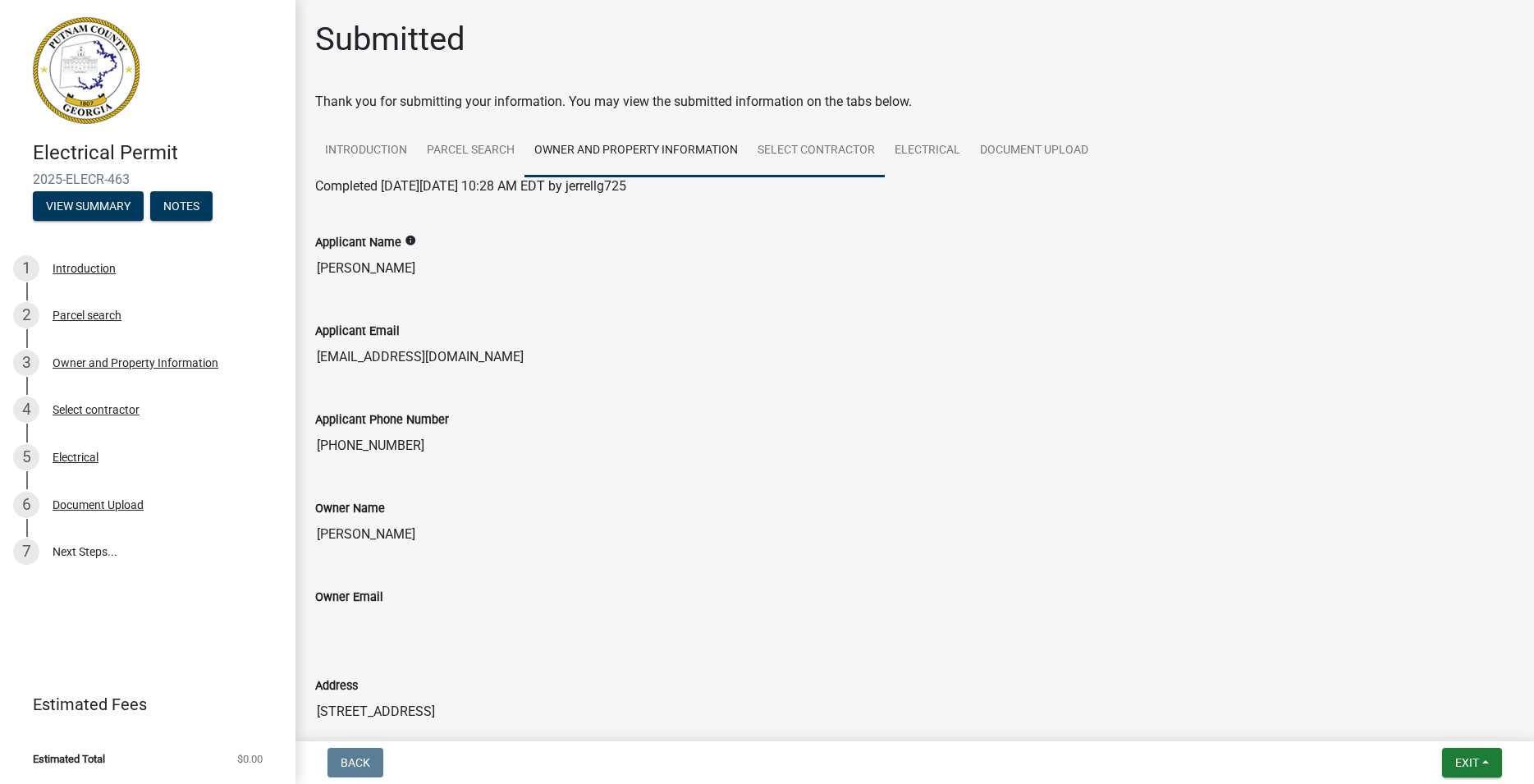
click at [813, 155] on link "Select contractor" at bounding box center [816, 151] width 137 height 52
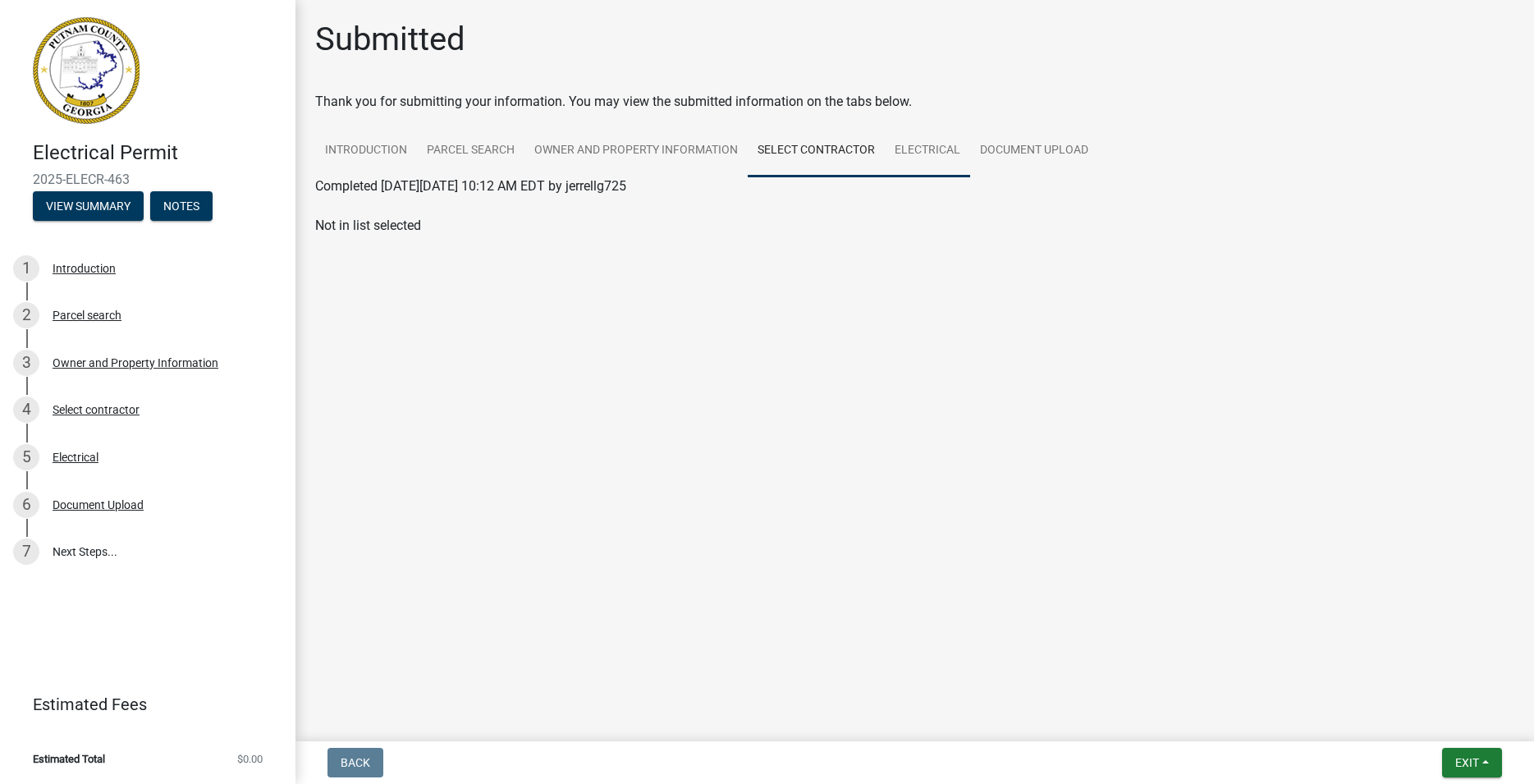
click at [934, 154] on link "Electrical" at bounding box center [927, 151] width 86 height 52
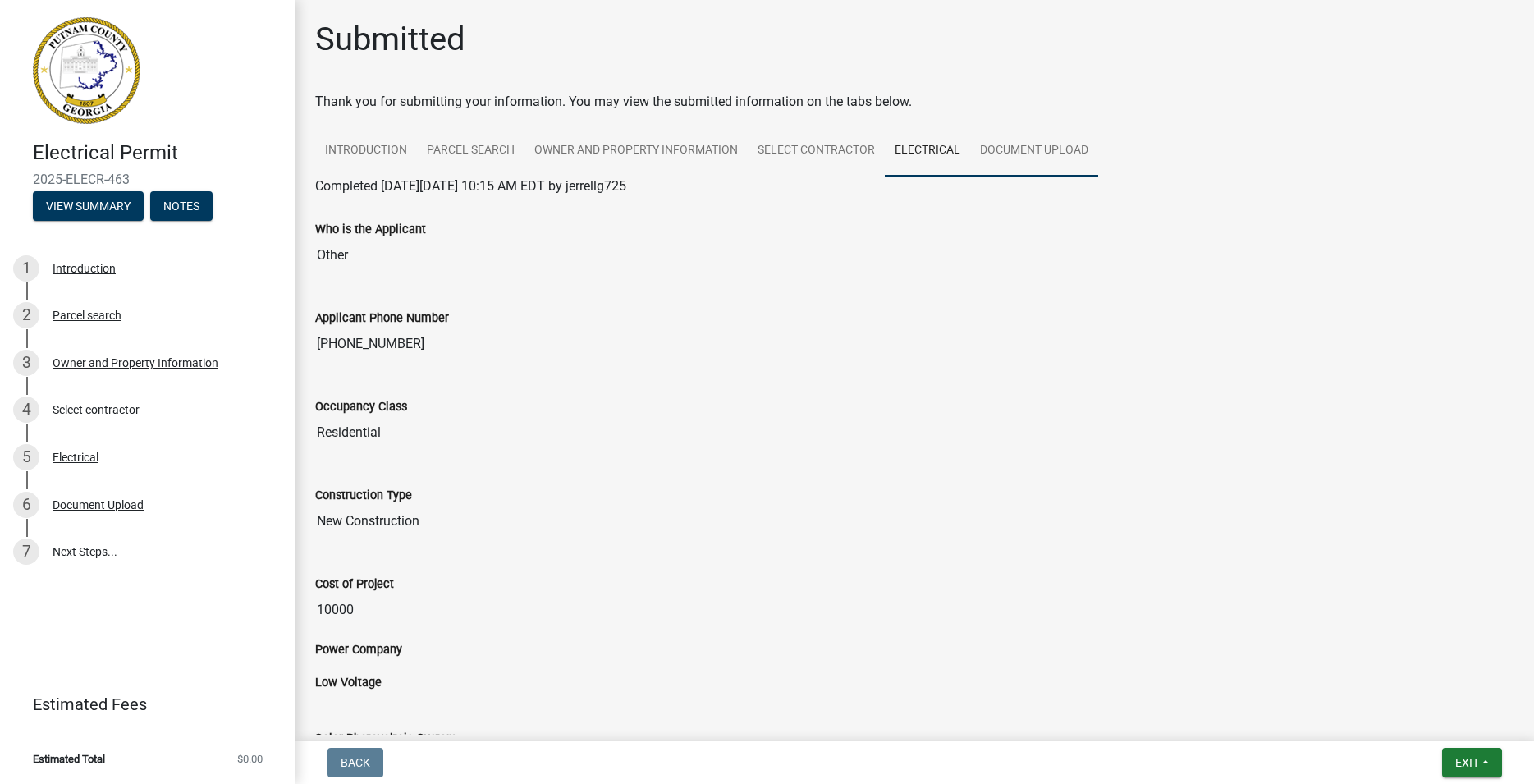
click at [1072, 150] on link "Document Upload" at bounding box center [1034, 151] width 128 height 52
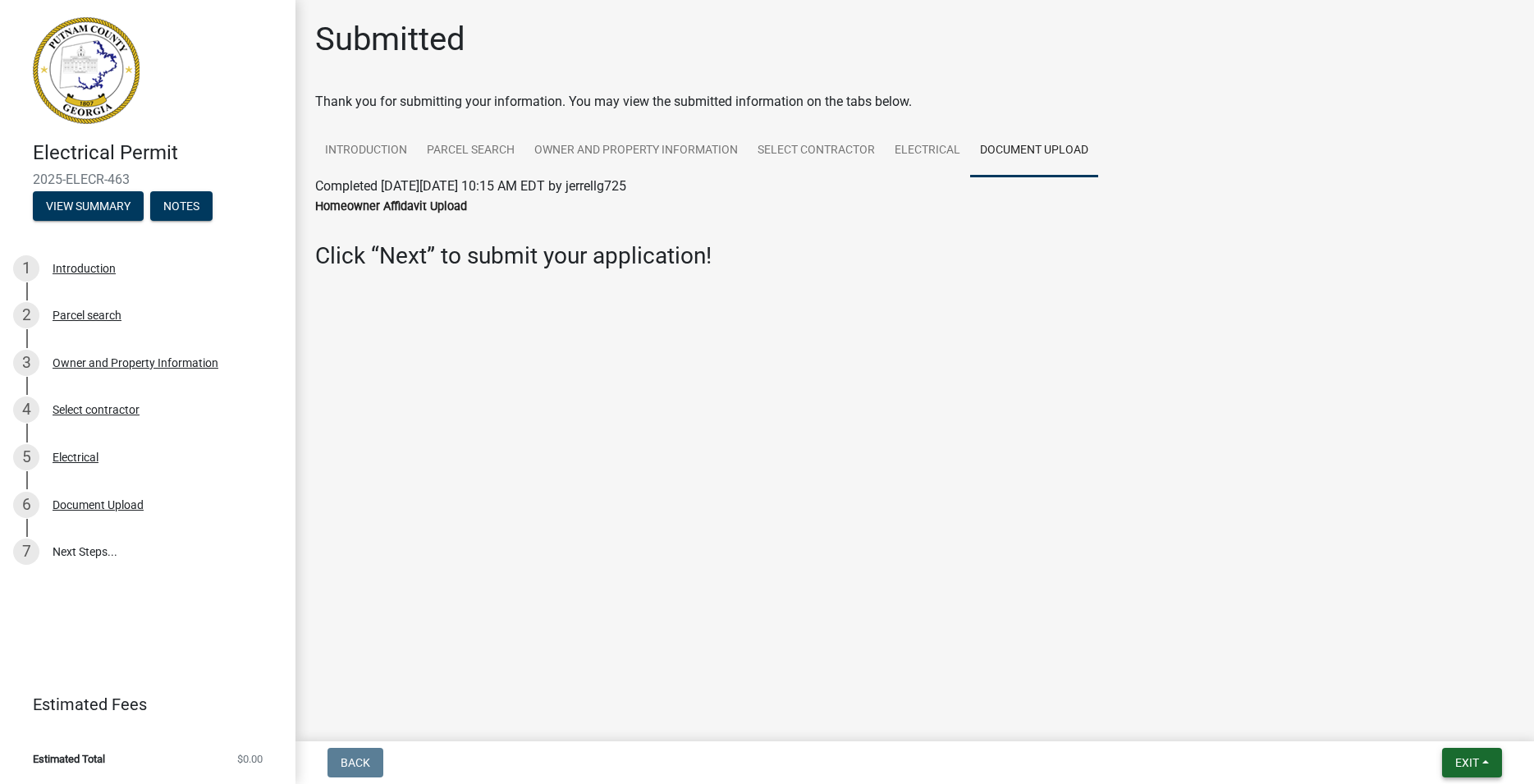
click at [1457, 764] on span "Exit" at bounding box center [1467, 761] width 24 height 13
click at [1450, 720] on button "Save & Exit" at bounding box center [1435, 720] width 131 height 39
